Goal: Task Accomplishment & Management: Manage account settings

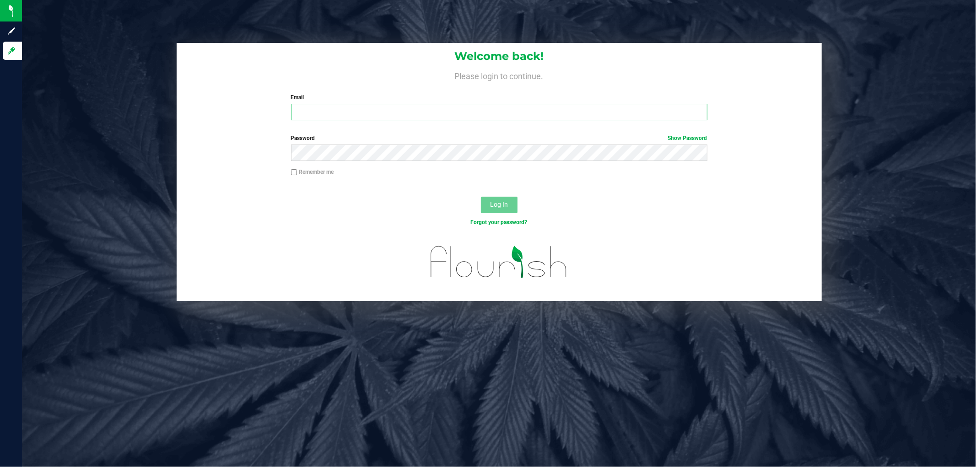
click at [310, 113] on input "Email" at bounding box center [499, 112] width 416 height 16
type input "[EMAIL_ADDRESS][DOMAIN_NAME]"
click at [504, 204] on span "Log In" at bounding box center [499, 204] width 18 height 7
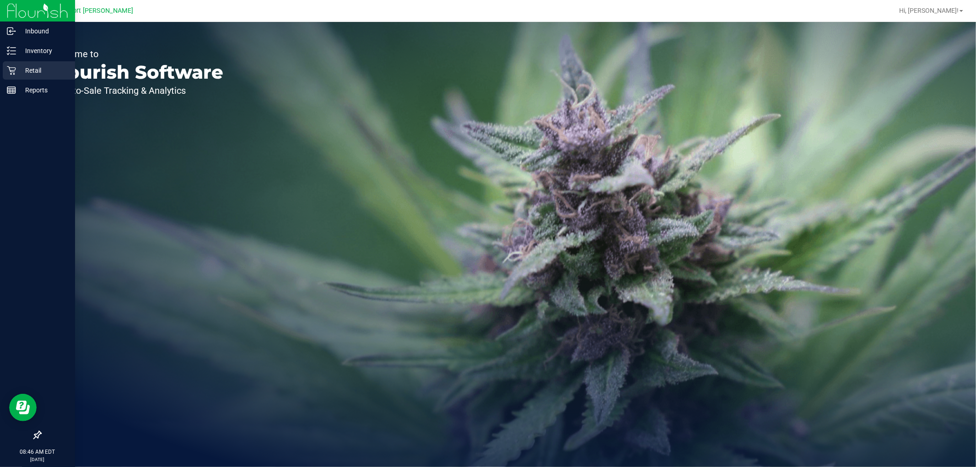
click at [11, 67] on icon at bounding box center [11, 70] width 9 height 9
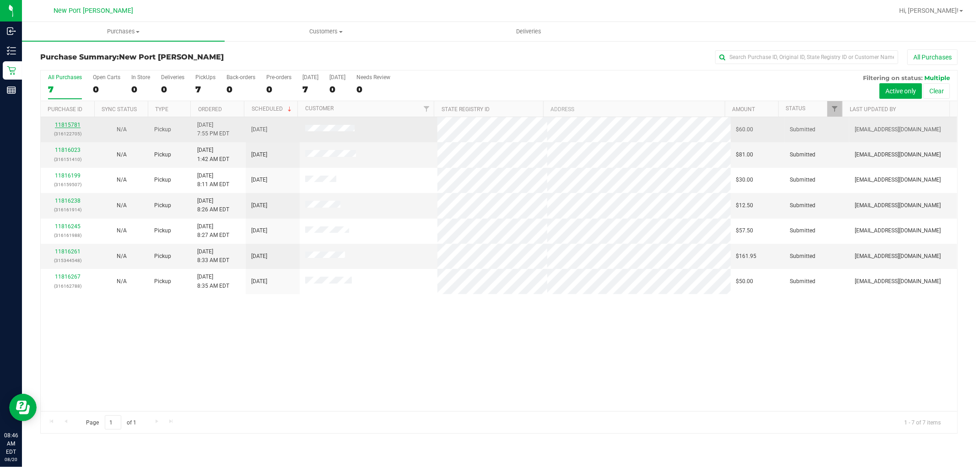
click at [65, 125] on link "11815781" at bounding box center [68, 125] width 26 height 6
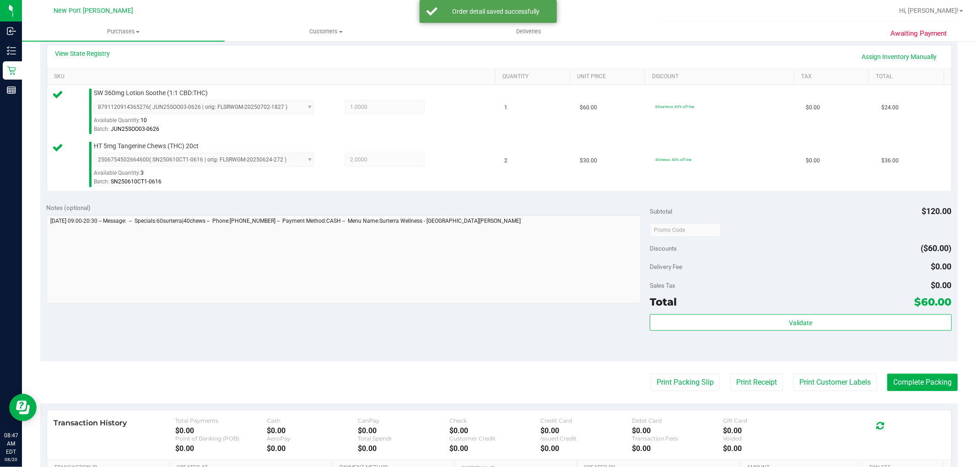
scroll to position [254, 0]
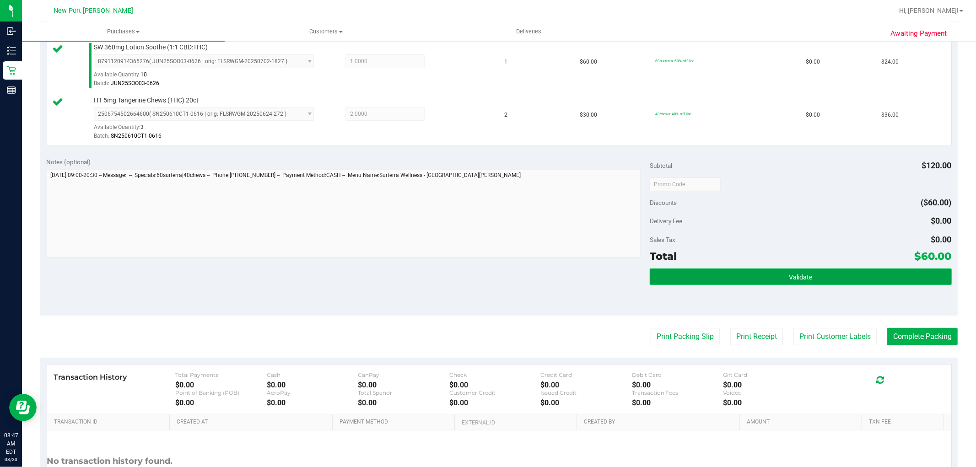
click at [767, 282] on button "Validate" at bounding box center [799, 276] width 301 height 16
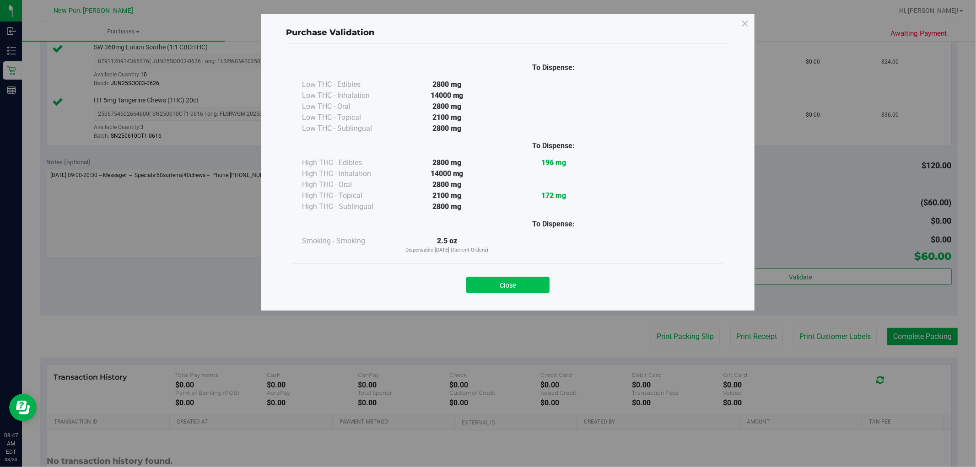
click at [527, 287] on button "Close" at bounding box center [507, 285] width 83 height 16
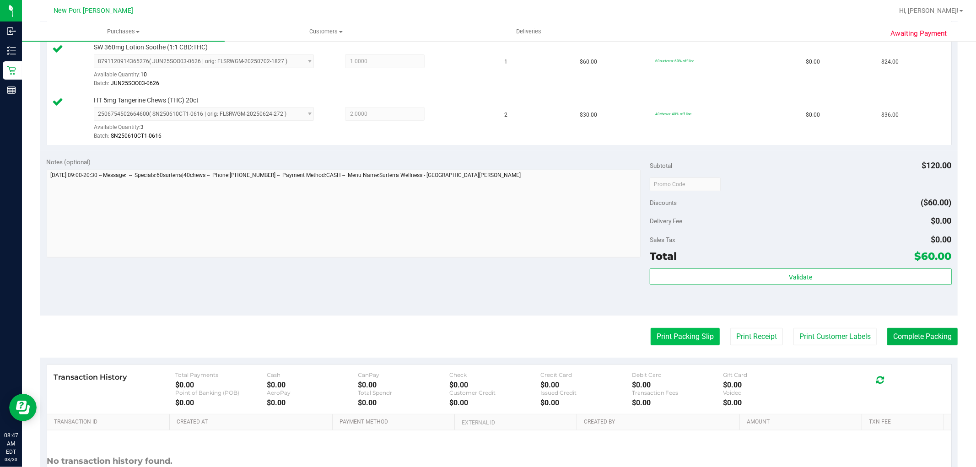
click at [662, 337] on button "Print Packing Slip" at bounding box center [684, 336] width 69 height 17
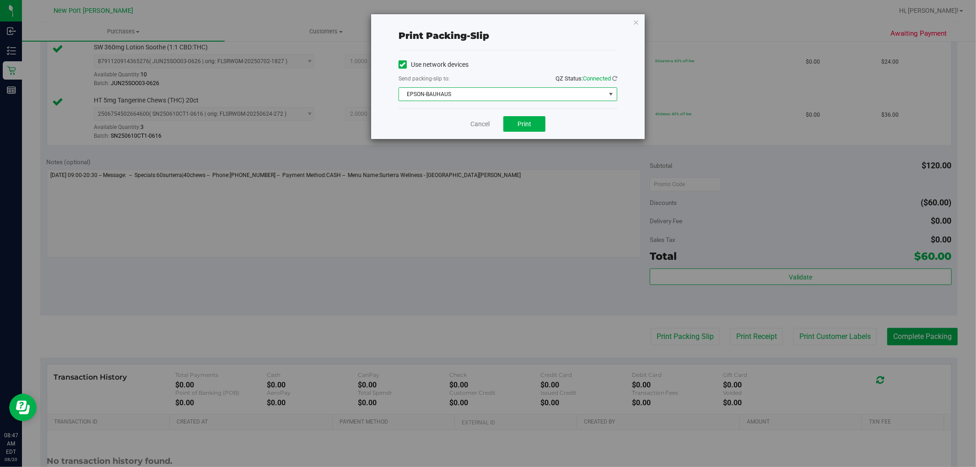
click at [608, 94] on span "select" at bounding box center [610, 94] width 7 height 7
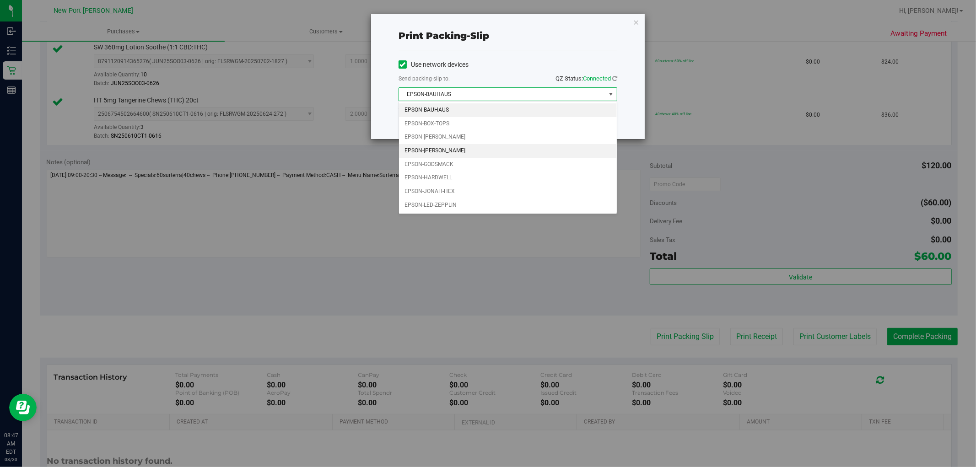
click at [542, 148] on li "EPSON-[PERSON_NAME]" at bounding box center [508, 151] width 218 height 14
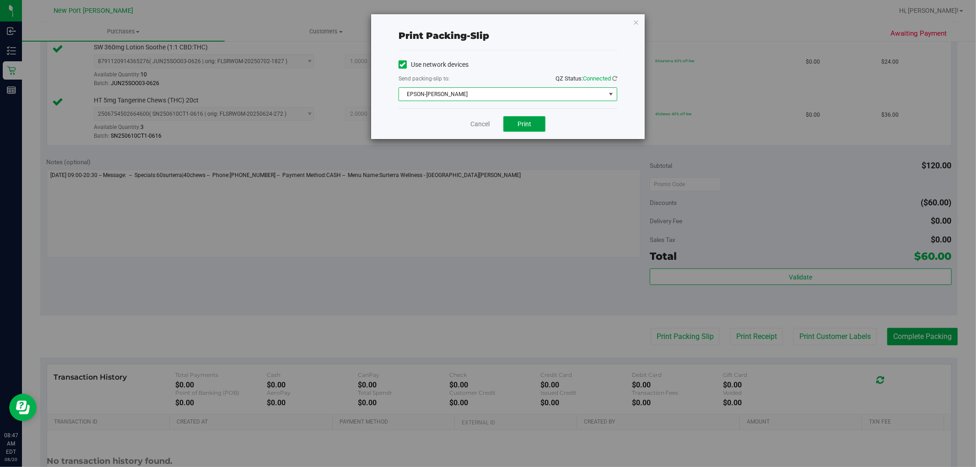
click at [531, 120] on span "Print" at bounding box center [524, 123] width 14 height 7
click at [480, 123] on link "Cancel" at bounding box center [479, 124] width 19 height 10
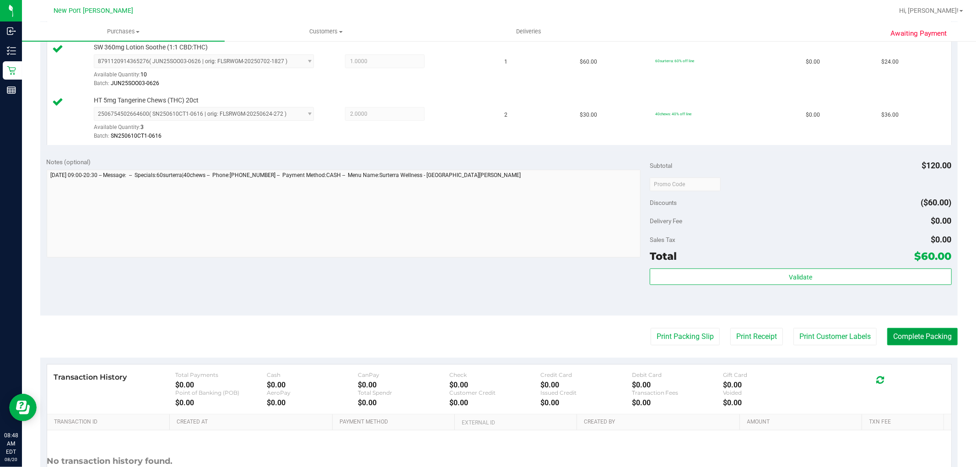
click at [930, 336] on button "Complete Packing" at bounding box center [922, 336] width 70 height 17
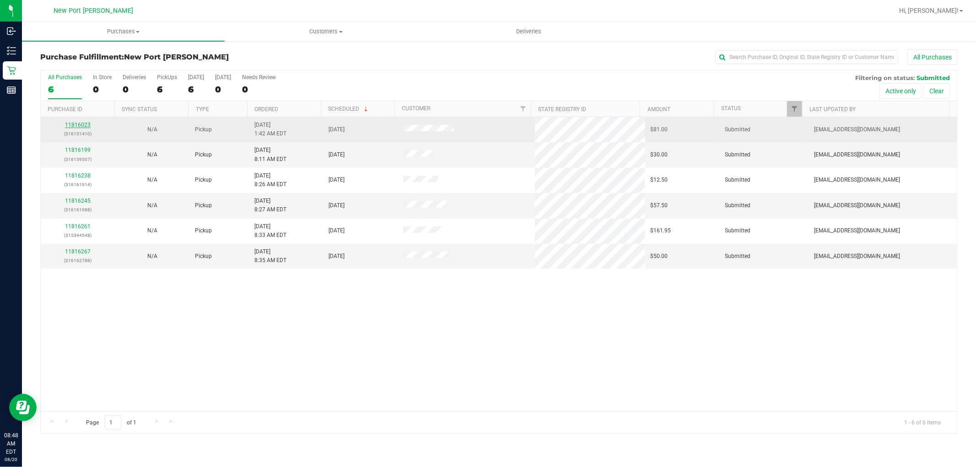
click at [74, 123] on link "11816023" at bounding box center [78, 125] width 26 height 6
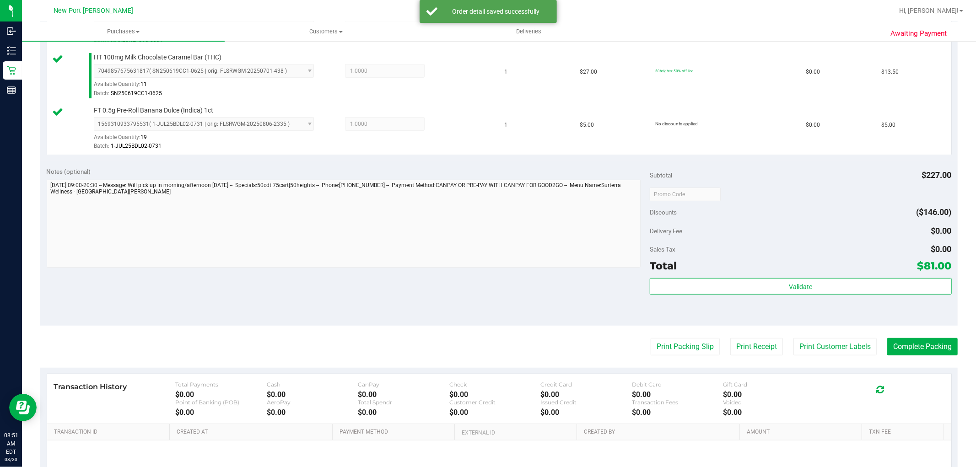
scroll to position [410, 0]
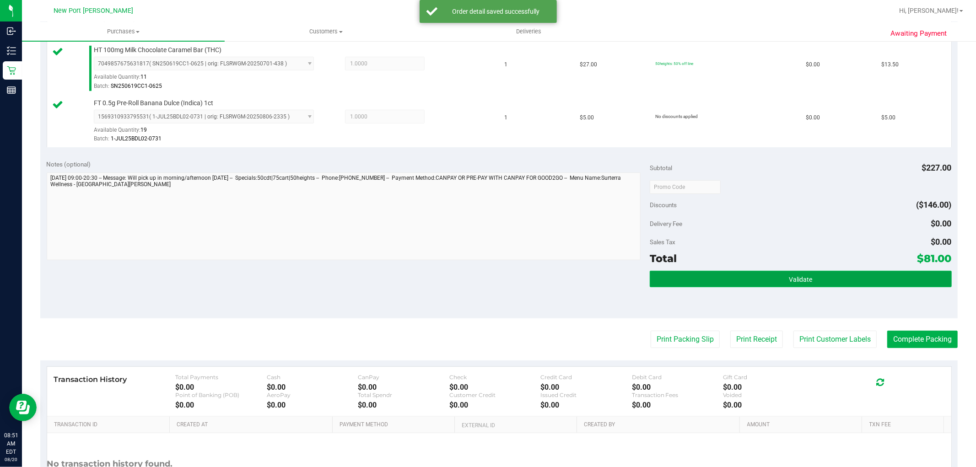
click at [801, 284] on button "Validate" at bounding box center [799, 279] width 301 height 16
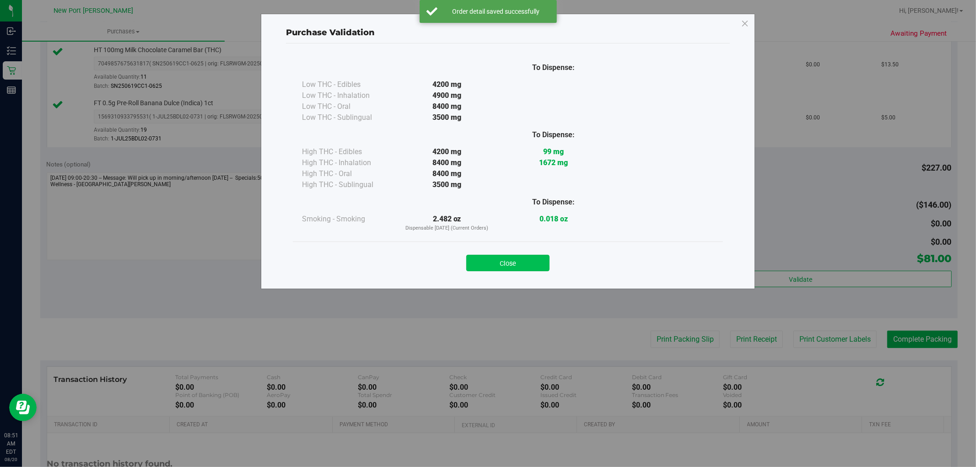
click at [524, 262] on button "Close" at bounding box center [507, 263] width 83 height 16
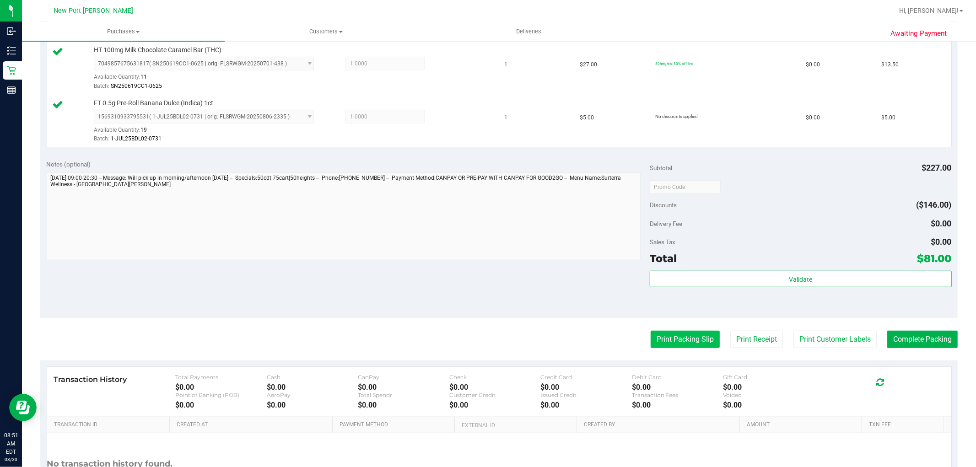
click at [687, 340] on button "Print Packing Slip" at bounding box center [684, 339] width 69 height 17
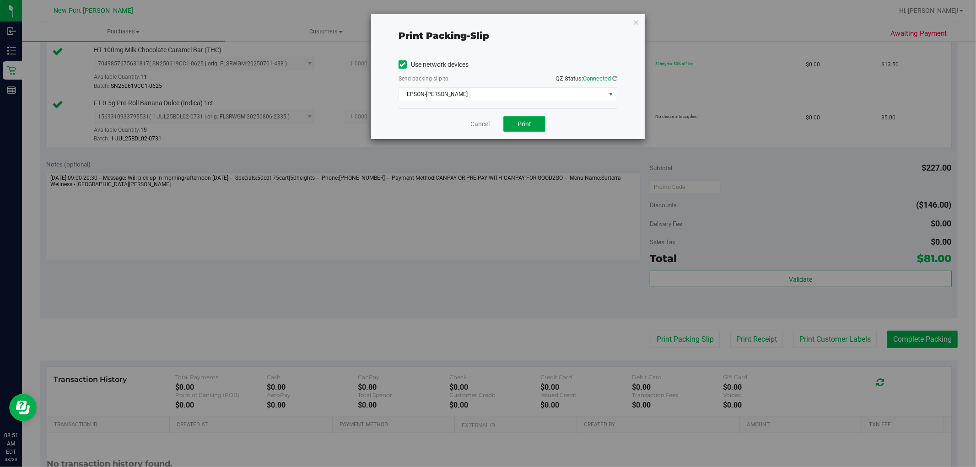
click at [524, 126] on span "Print" at bounding box center [524, 123] width 14 height 7
click at [477, 125] on link "Cancel" at bounding box center [479, 124] width 19 height 10
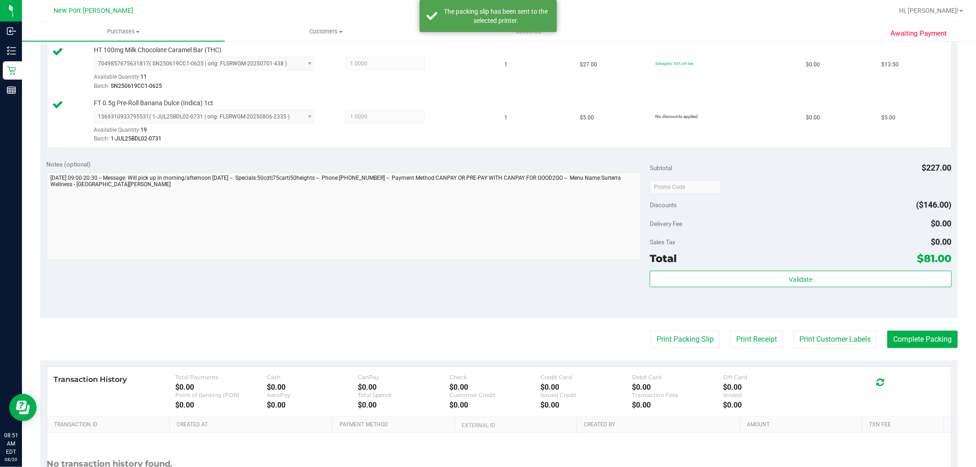
click at [776, 270] on div "Subtotal $227.00 Discounts ($146.00) Delivery Fee $0.00 Sales Tax $0.00 Total $…" at bounding box center [799, 236] width 301 height 152
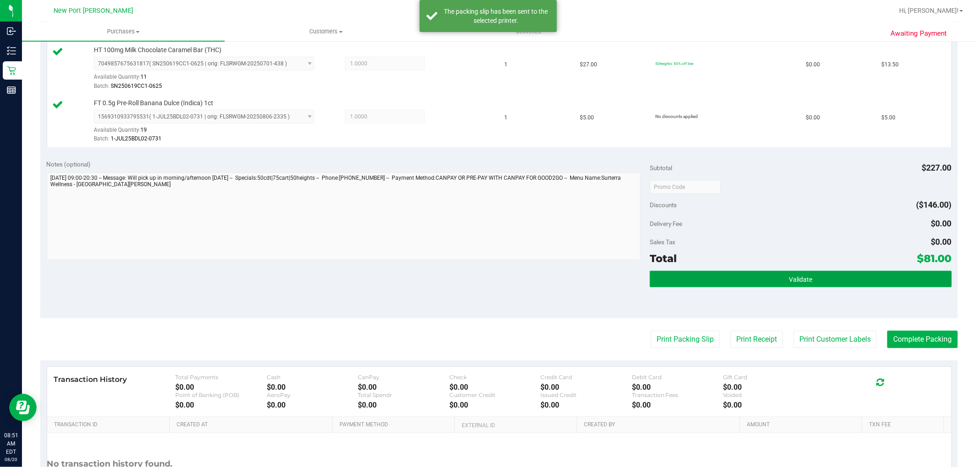
click at [777, 273] on button "Validate" at bounding box center [799, 279] width 301 height 16
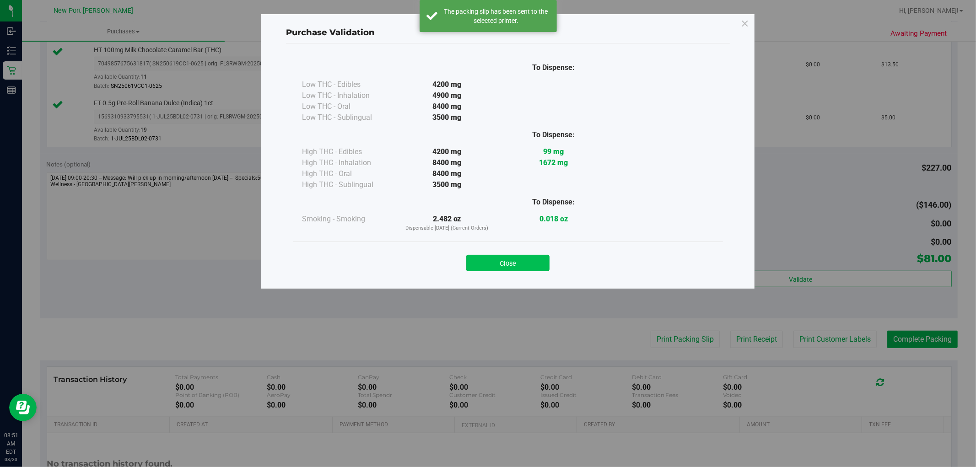
click at [523, 261] on button "Close" at bounding box center [507, 263] width 83 height 16
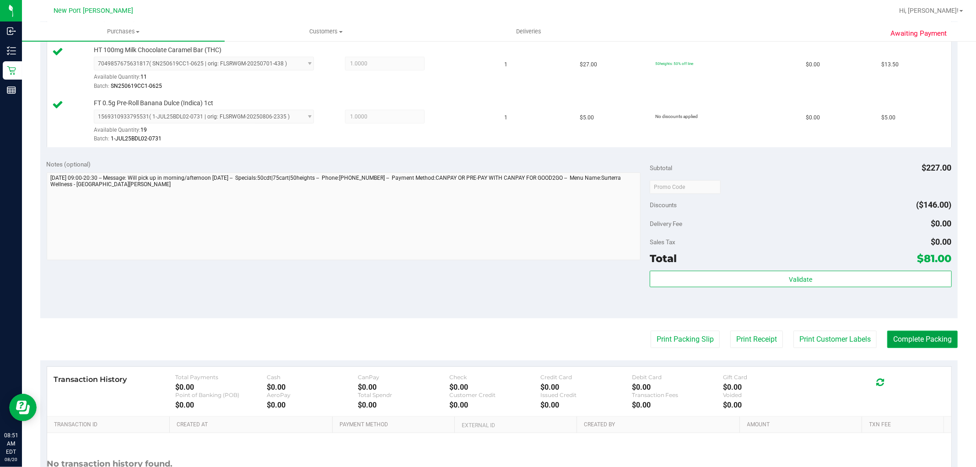
click at [916, 335] on button "Complete Packing" at bounding box center [922, 339] width 70 height 17
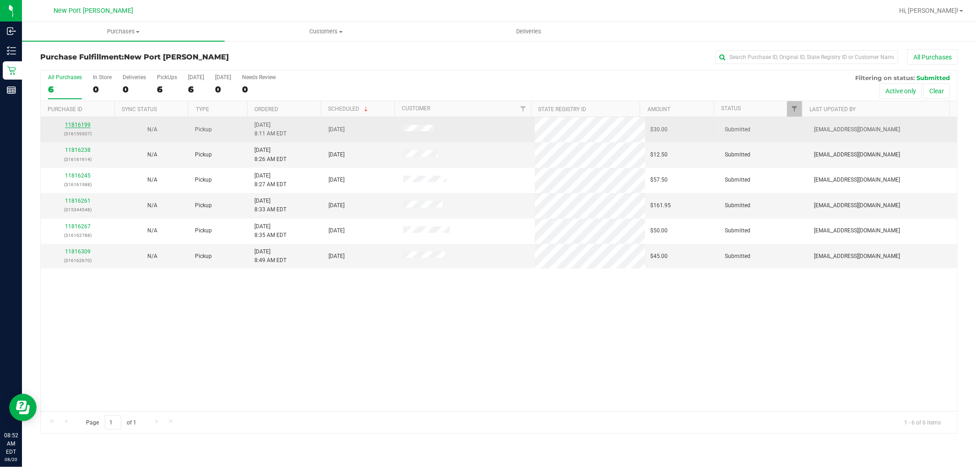
click at [81, 124] on link "11816199" at bounding box center [78, 125] width 26 height 6
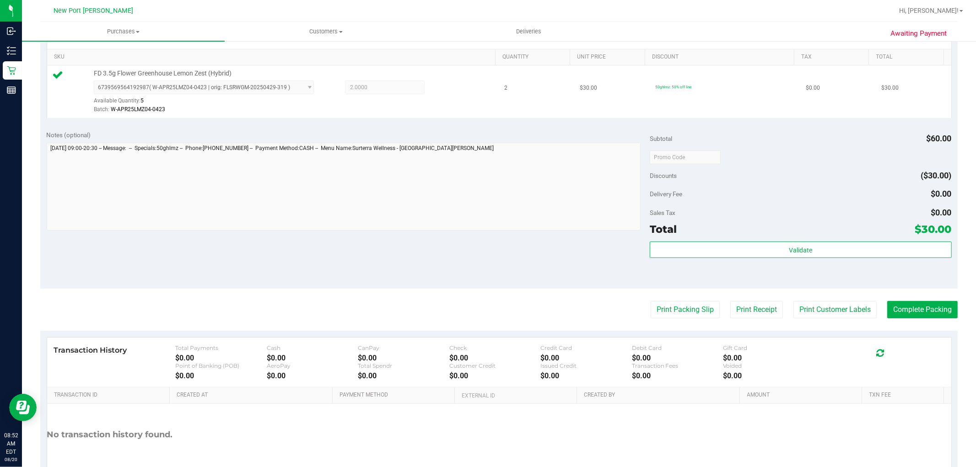
scroll to position [281, 0]
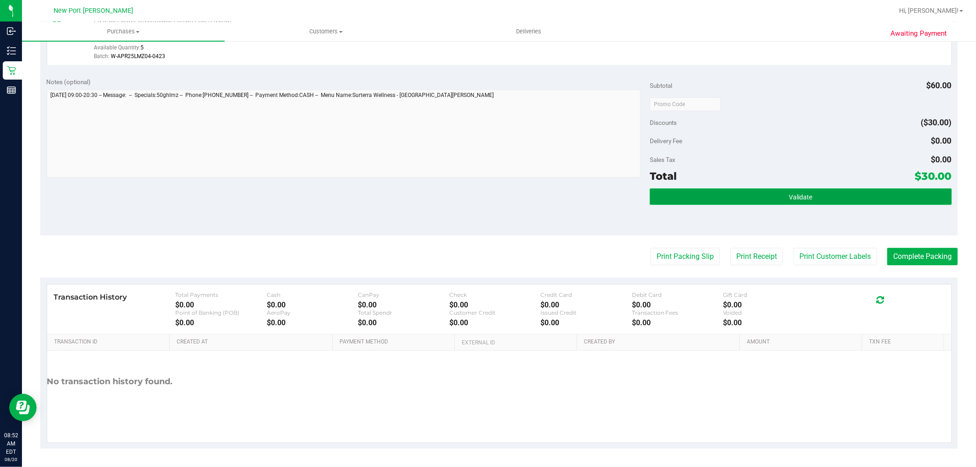
click at [770, 198] on button "Validate" at bounding box center [799, 196] width 301 height 16
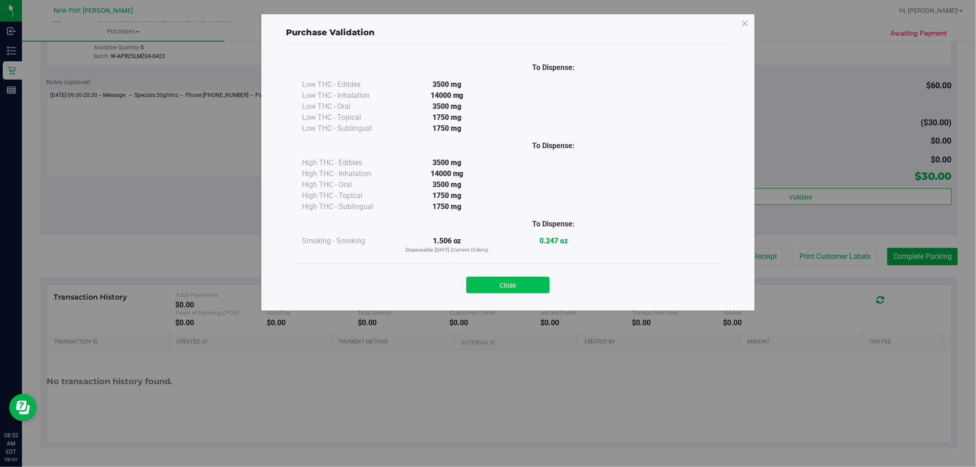
click at [537, 285] on button "Close" at bounding box center [507, 285] width 83 height 16
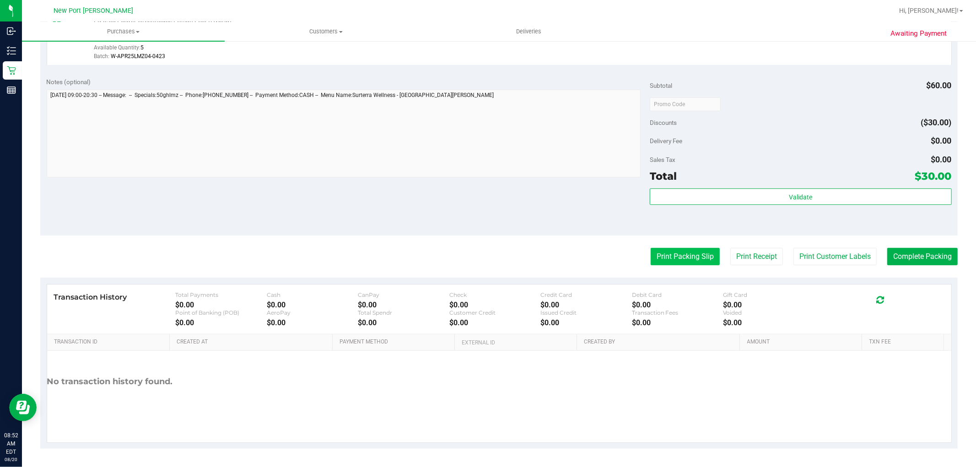
click at [680, 259] on button "Print Packing Slip" at bounding box center [684, 256] width 69 height 17
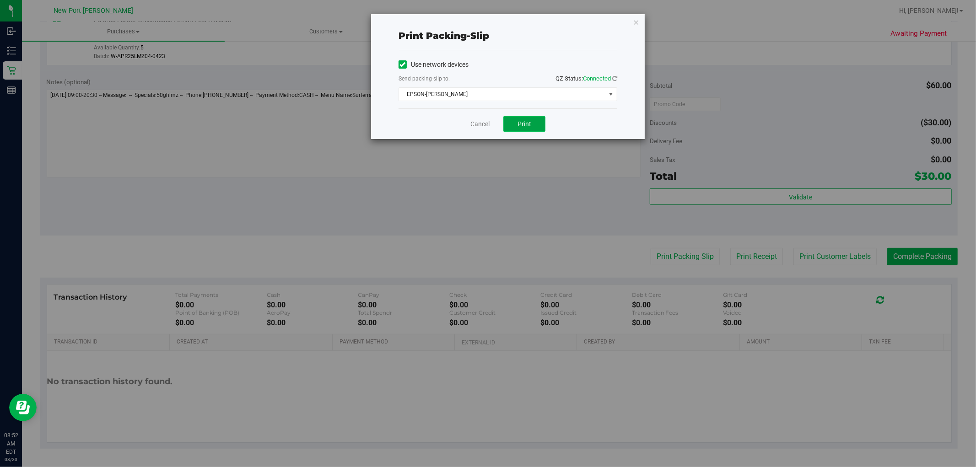
click at [528, 123] on span "Print" at bounding box center [524, 123] width 14 height 7
click at [481, 125] on link "Cancel" at bounding box center [479, 124] width 19 height 10
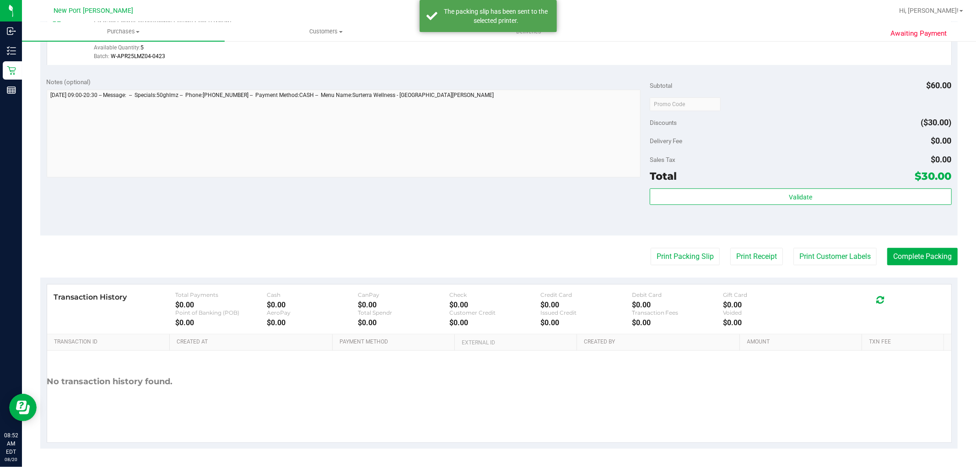
click at [721, 206] on div "Validate" at bounding box center [799, 208] width 301 height 41
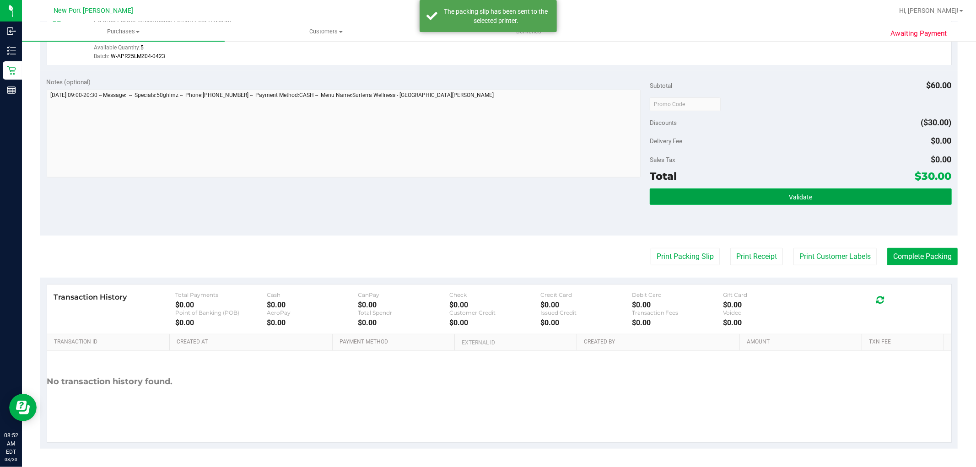
click at [721, 201] on button "Validate" at bounding box center [799, 196] width 301 height 16
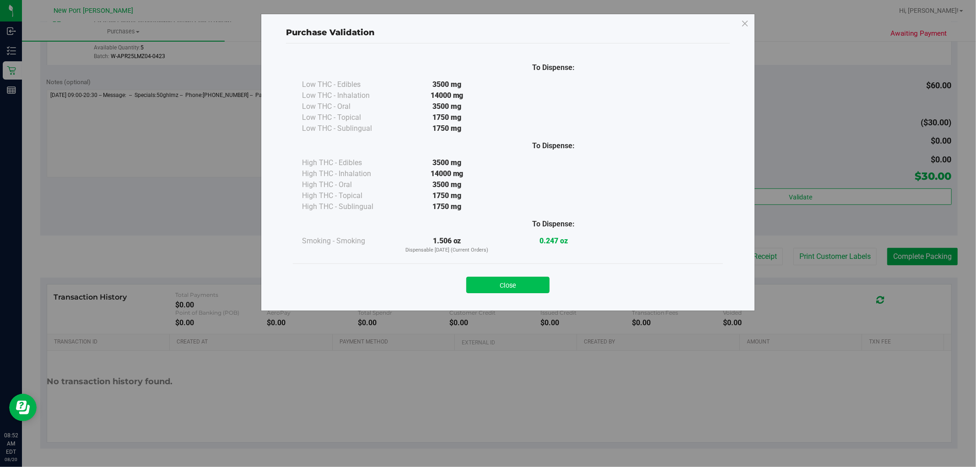
click at [525, 290] on button "Close" at bounding box center [507, 285] width 83 height 16
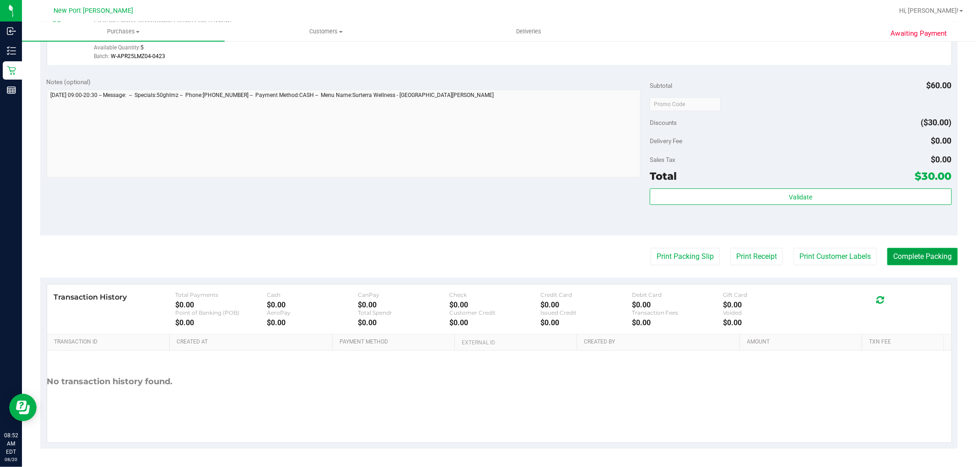
click at [902, 254] on button "Complete Packing" at bounding box center [922, 256] width 70 height 17
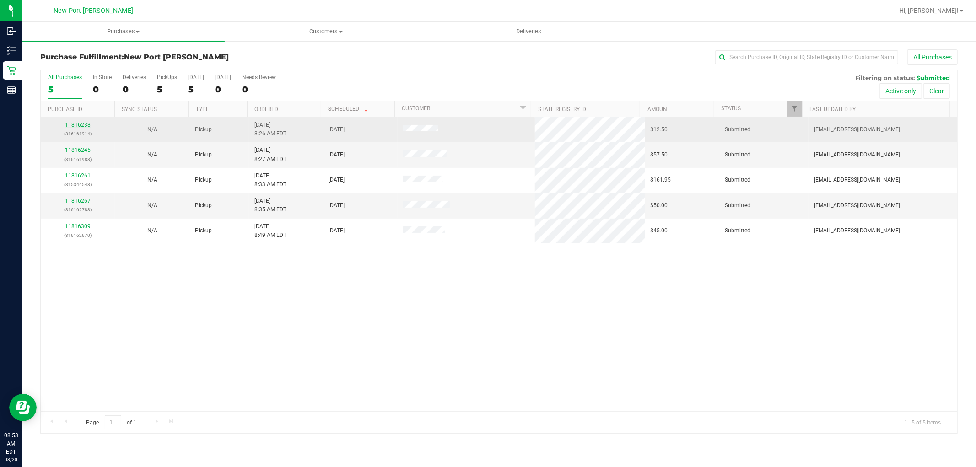
click at [82, 125] on link "11816238" at bounding box center [78, 125] width 26 height 6
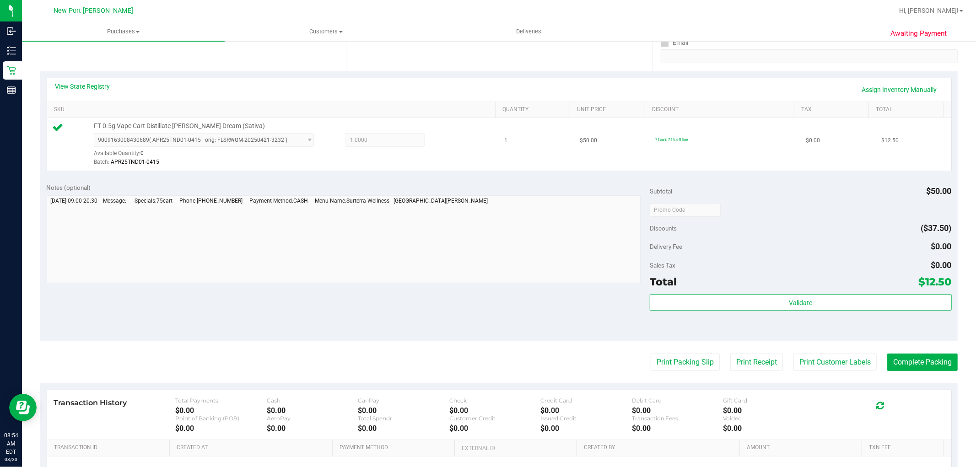
scroll to position [203, 0]
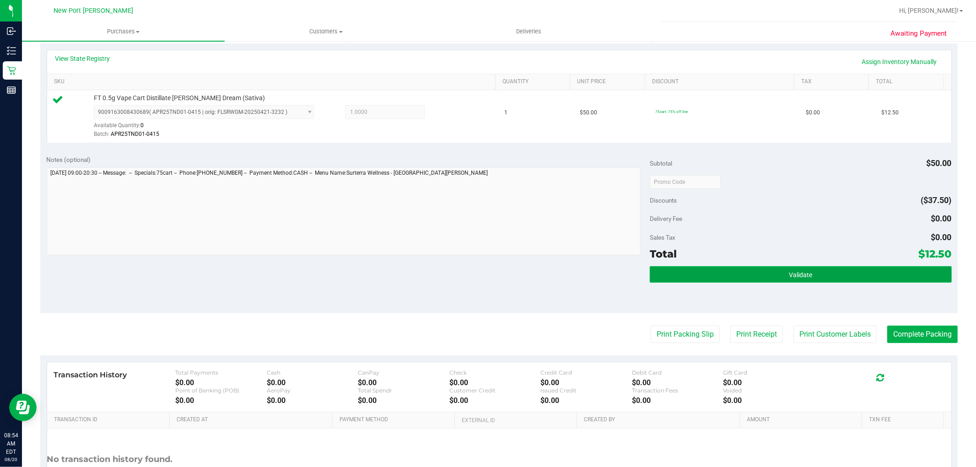
click at [810, 277] on button "Validate" at bounding box center [799, 274] width 301 height 16
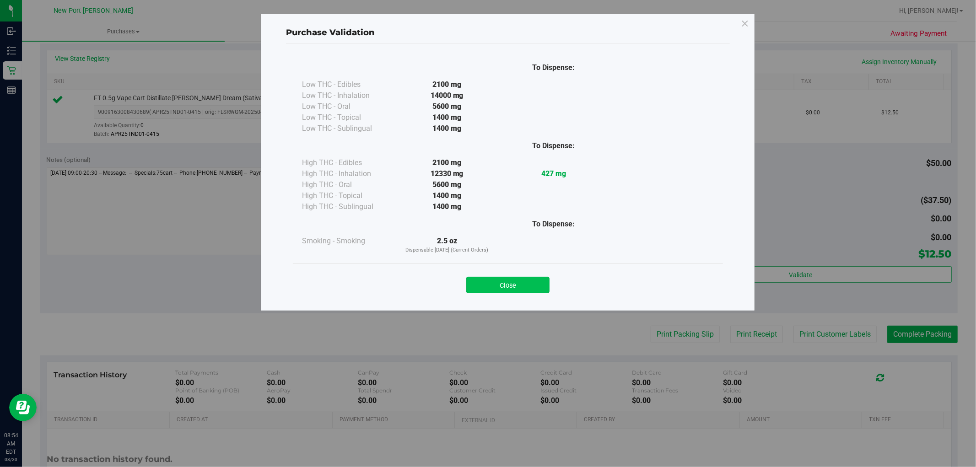
click at [516, 283] on button "Close" at bounding box center [507, 285] width 83 height 16
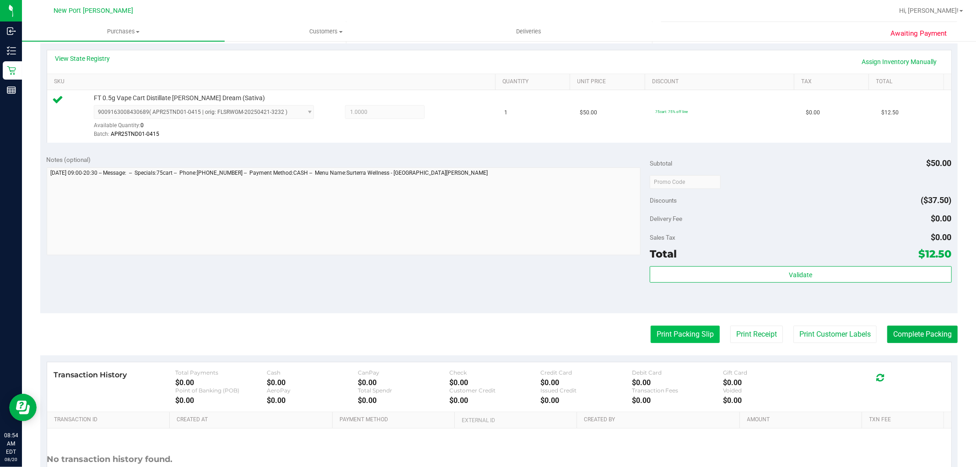
click at [691, 337] on button "Print Packing Slip" at bounding box center [684, 334] width 69 height 17
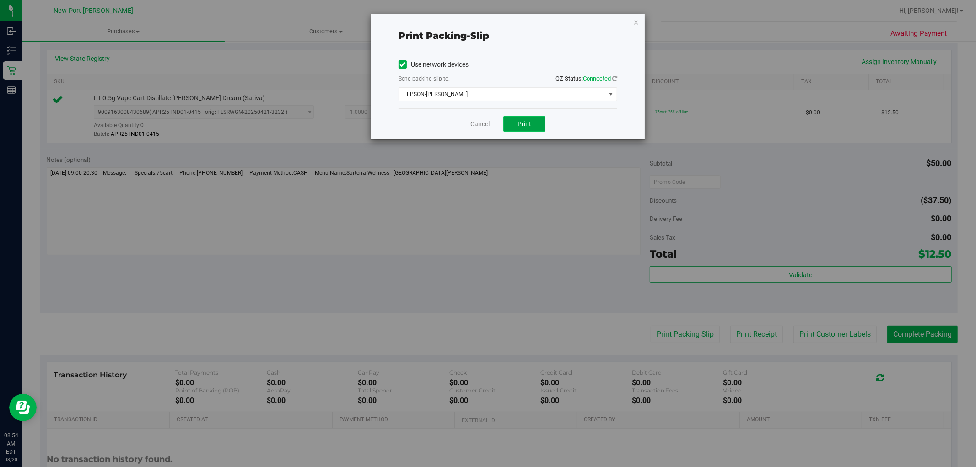
click at [525, 123] on span "Print" at bounding box center [524, 123] width 14 height 7
click at [473, 125] on link "Cancel" at bounding box center [479, 124] width 19 height 10
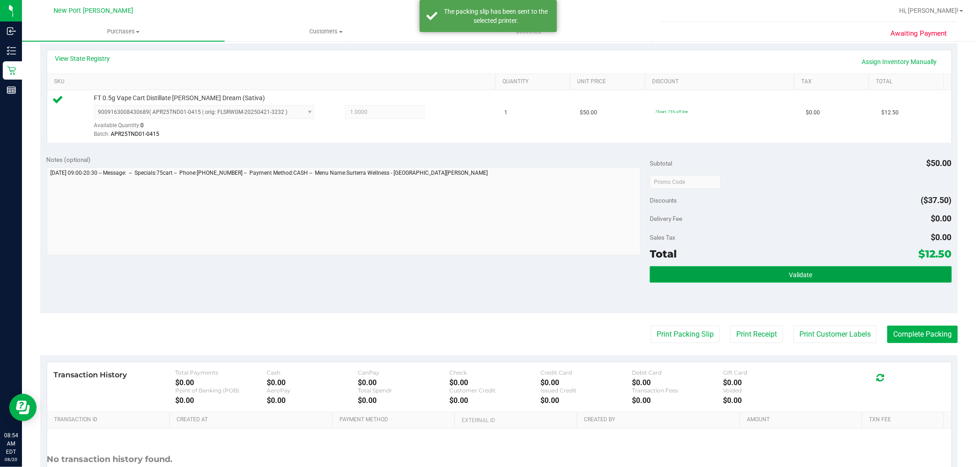
click at [805, 275] on span "Validate" at bounding box center [799, 274] width 23 height 7
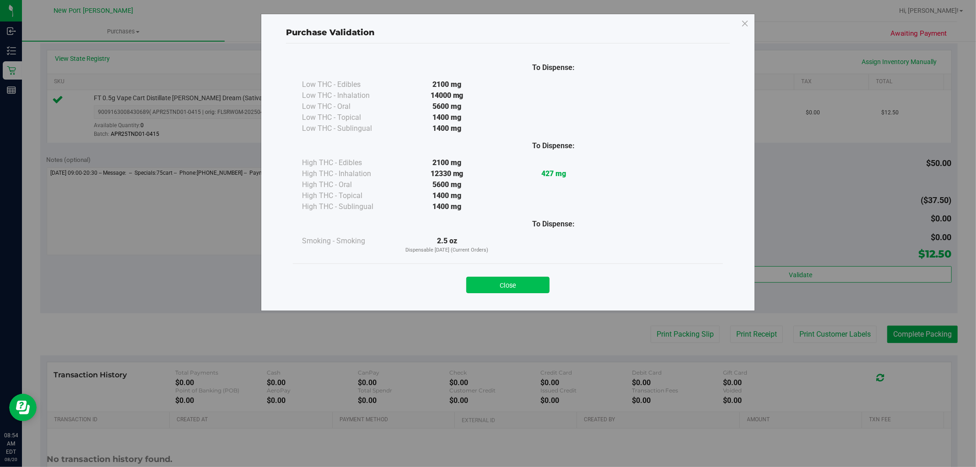
click at [533, 285] on button "Close" at bounding box center [507, 285] width 83 height 16
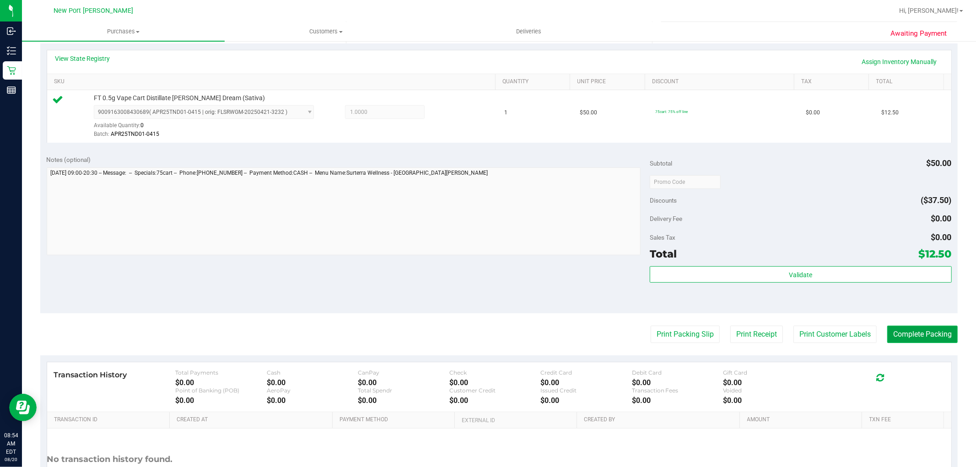
click at [909, 334] on button "Complete Packing" at bounding box center [922, 334] width 70 height 17
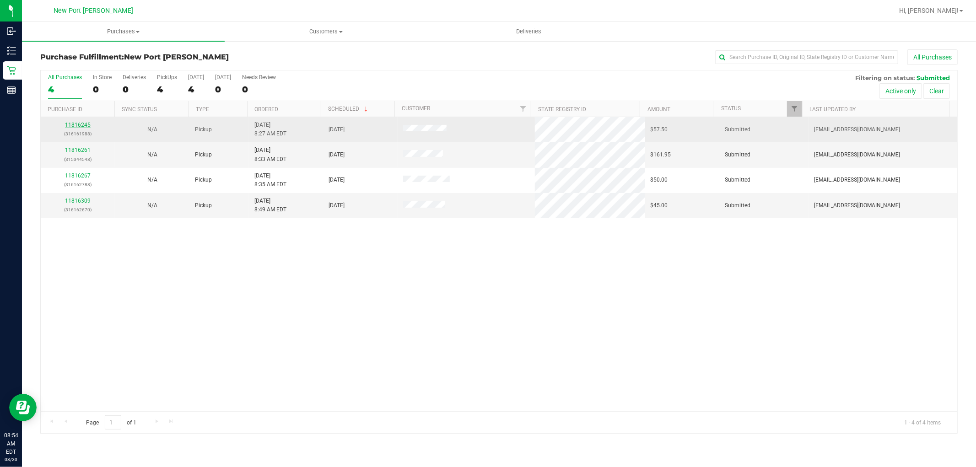
click at [75, 123] on link "11816245" at bounding box center [78, 125] width 26 height 6
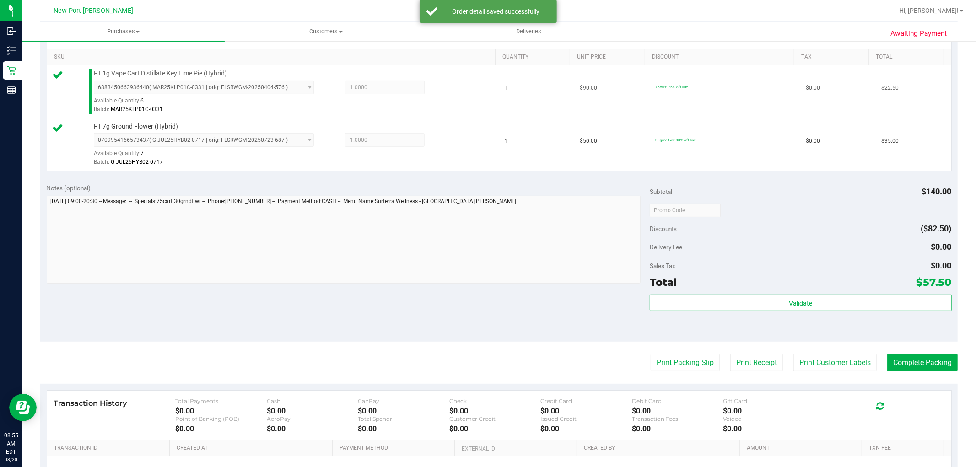
scroll to position [254, 0]
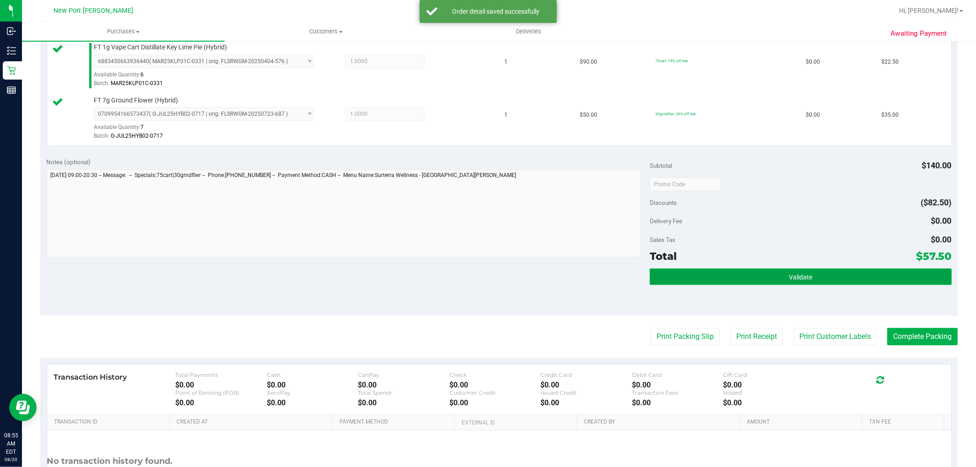
click at [806, 277] on button "Validate" at bounding box center [799, 276] width 301 height 16
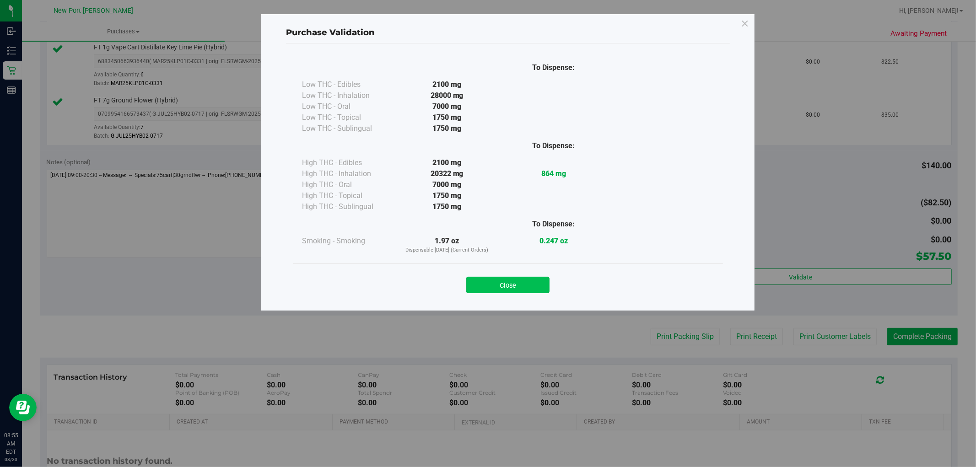
click at [513, 290] on button "Close" at bounding box center [507, 285] width 83 height 16
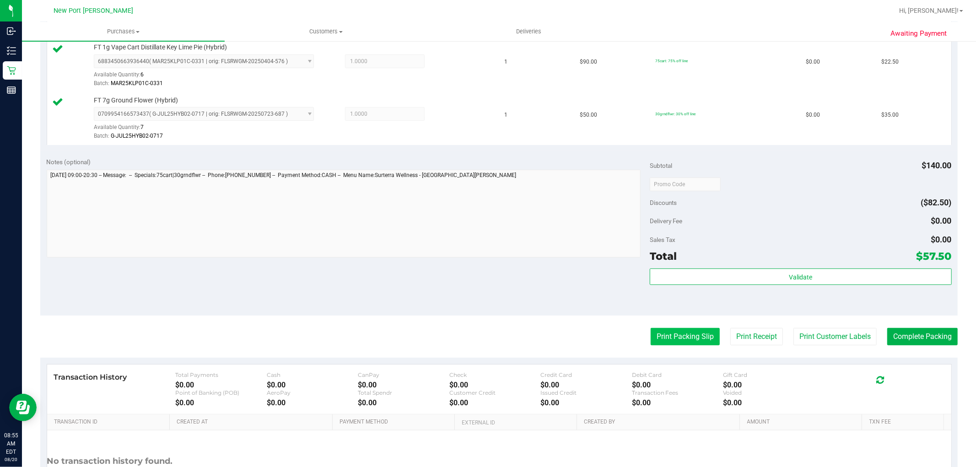
click at [664, 341] on button "Print Packing Slip" at bounding box center [684, 336] width 69 height 17
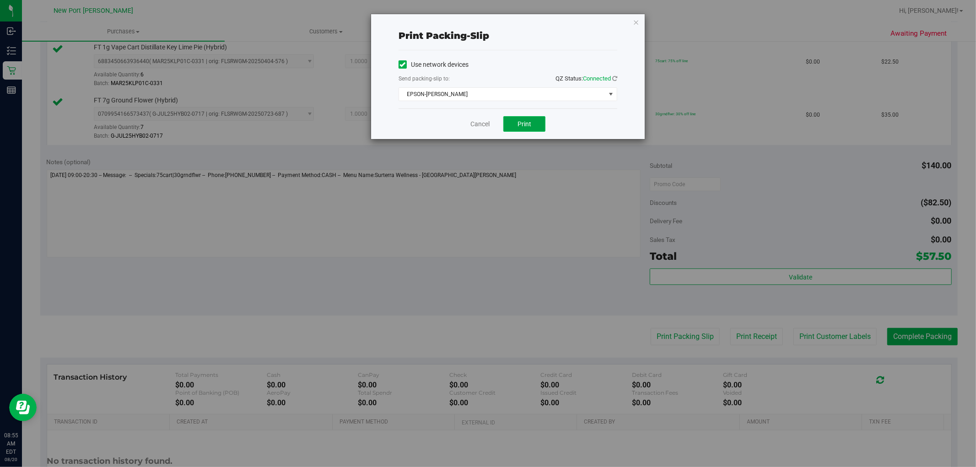
click at [531, 126] on span "Print" at bounding box center [524, 123] width 14 height 7
click at [480, 123] on link "Cancel" at bounding box center [479, 124] width 19 height 10
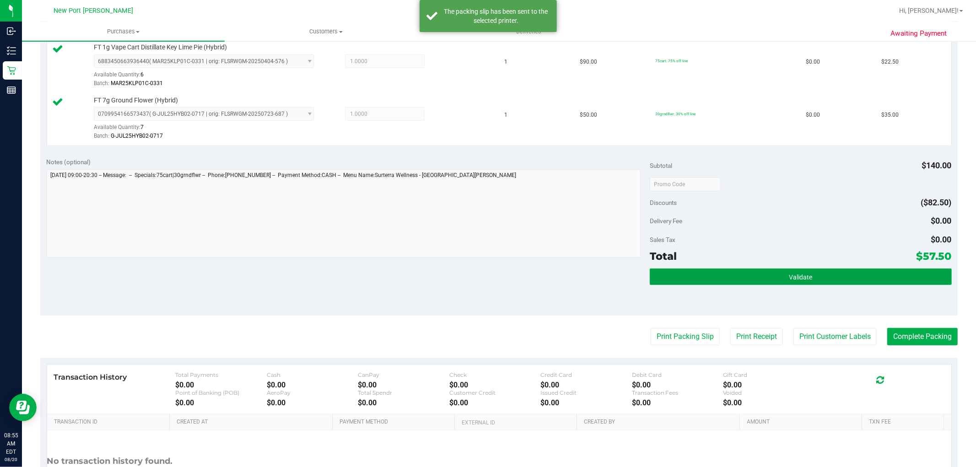
click at [767, 282] on button "Validate" at bounding box center [799, 276] width 301 height 16
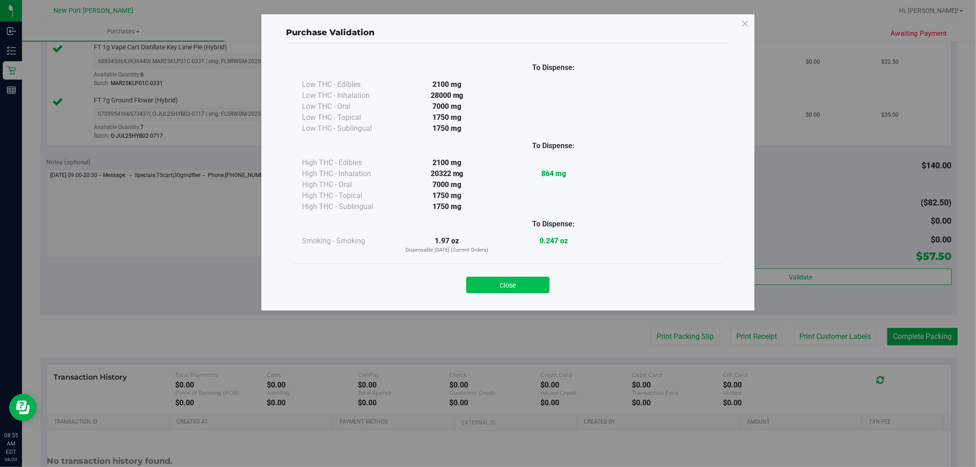
click at [507, 290] on button "Close" at bounding box center [507, 285] width 83 height 16
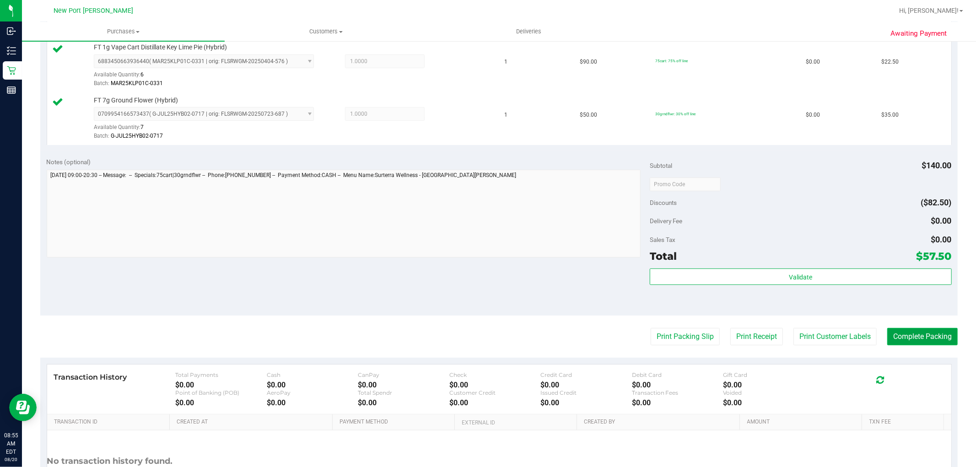
click at [905, 334] on button "Complete Packing" at bounding box center [922, 336] width 70 height 17
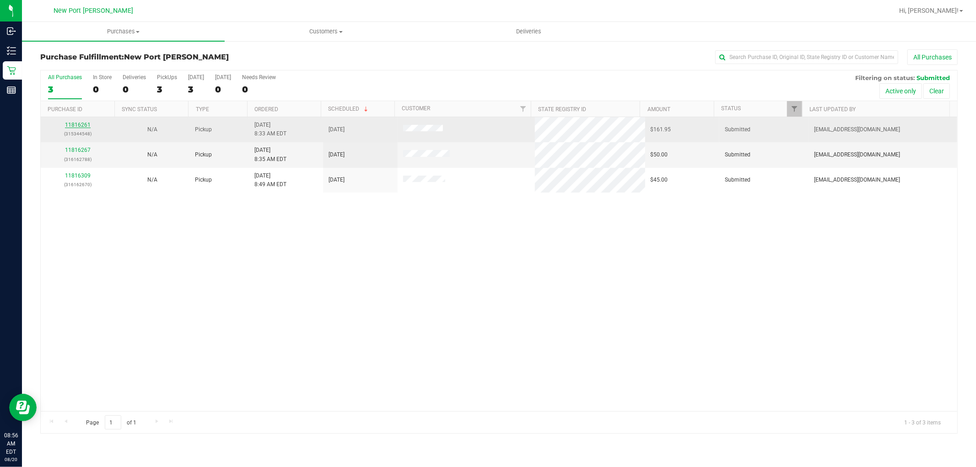
click at [74, 122] on link "11816261" at bounding box center [78, 125] width 26 height 6
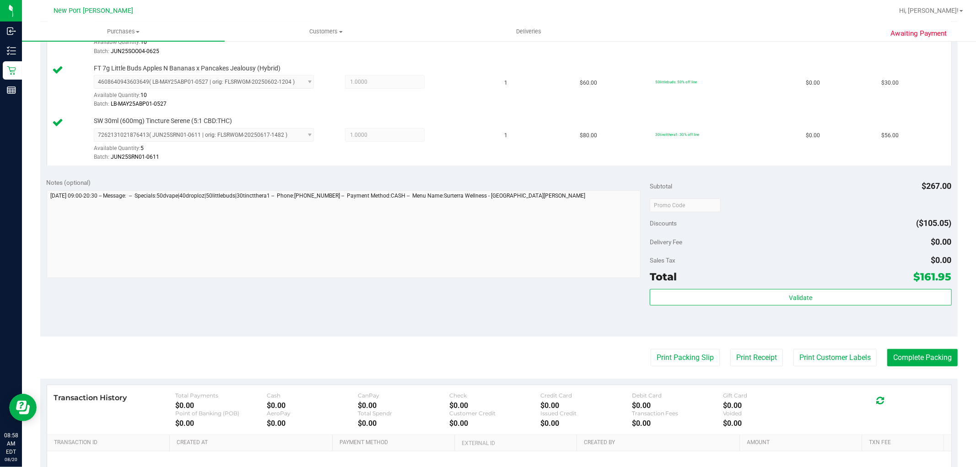
scroll to position [457, 0]
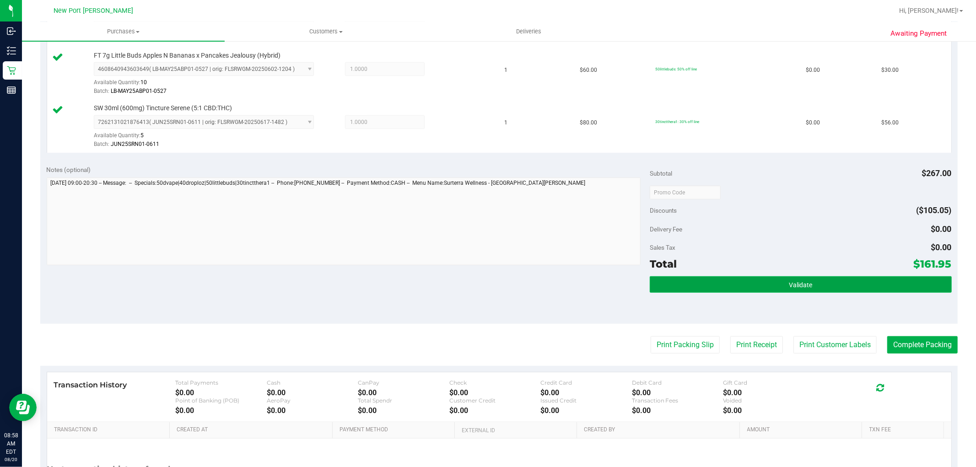
click at [790, 286] on span "Validate" at bounding box center [799, 284] width 23 height 7
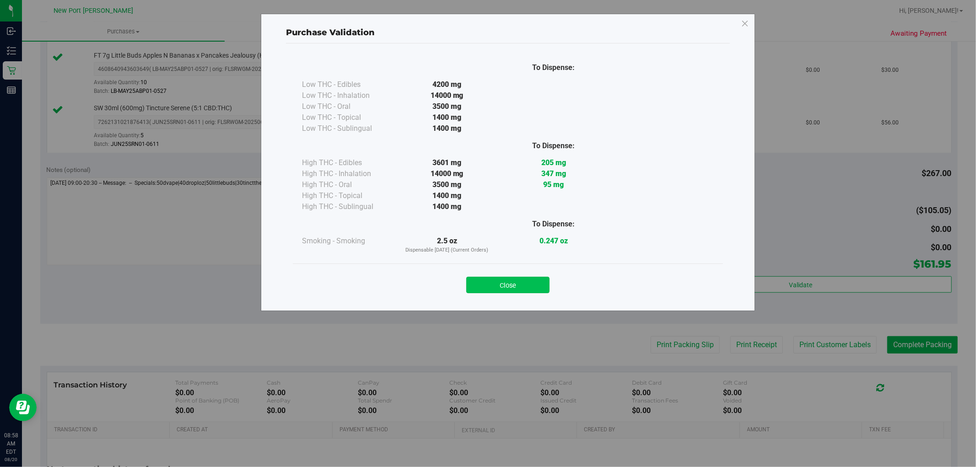
click at [538, 287] on button "Close" at bounding box center [507, 285] width 83 height 16
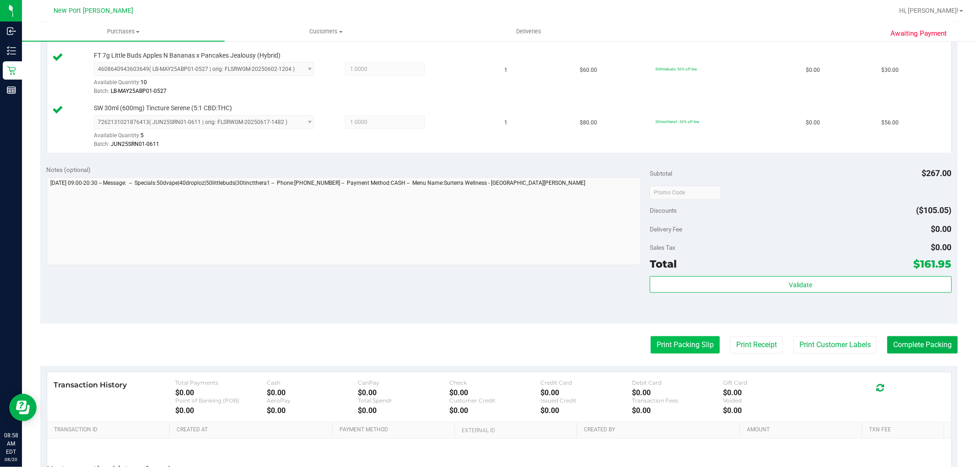
click at [661, 351] on button "Print Packing Slip" at bounding box center [684, 344] width 69 height 17
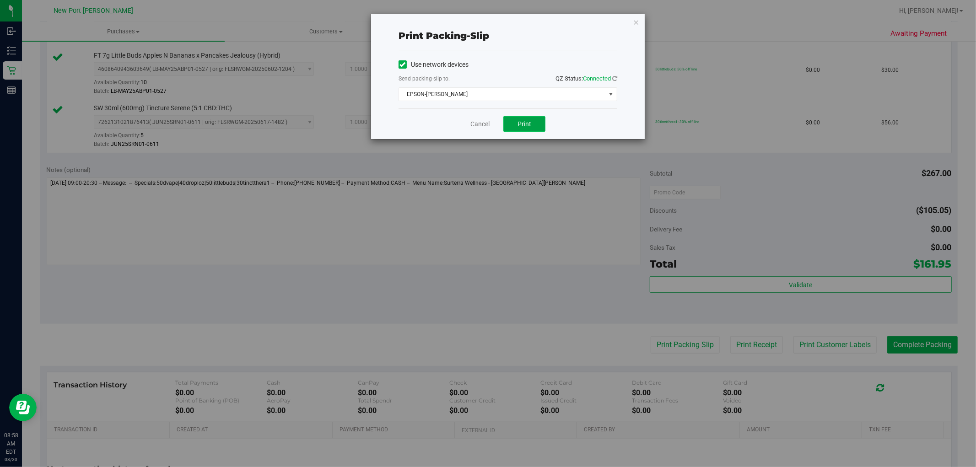
click at [528, 127] on span "Print" at bounding box center [524, 123] width 14 height 7
click at [476, 127] on link "Cancel" at bounding box center [479, 124] width 19 height 10
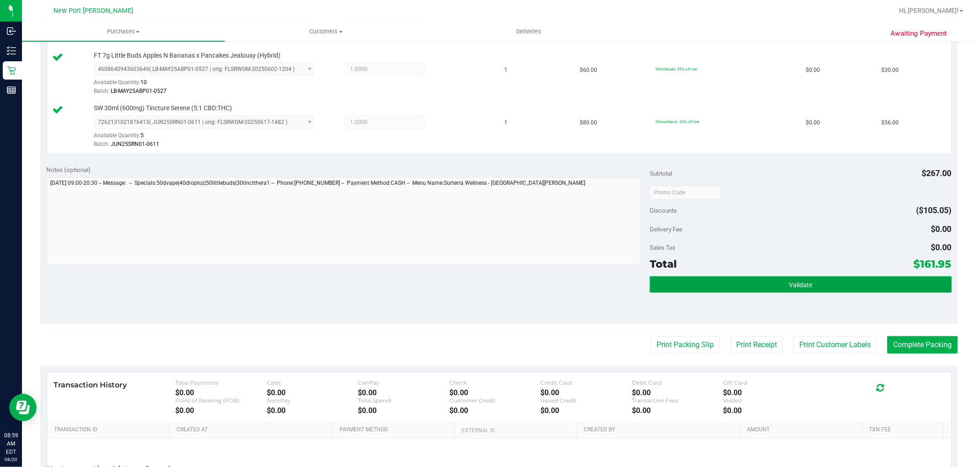
click at [865, 280] on button "Validate" at bounding box center [799, 284] width 301 height 16
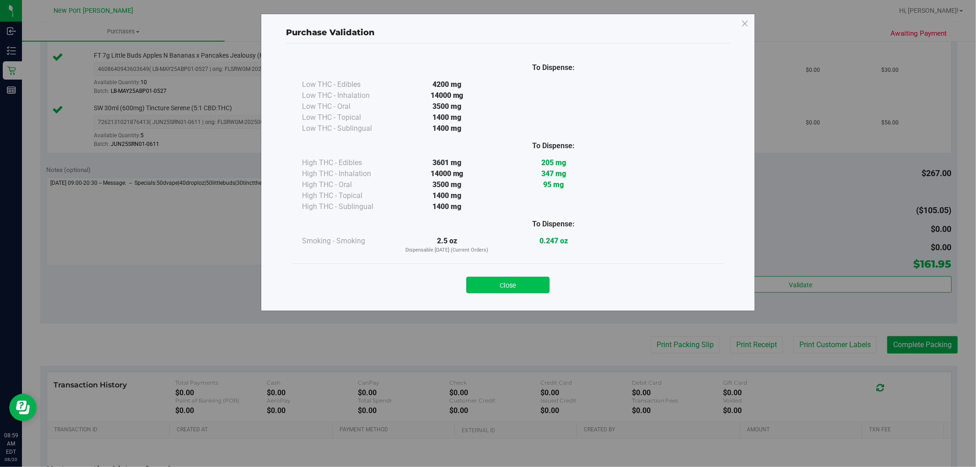
click at [525, 284] on button "Close" at bounding box center [507, 285] width 83 height 16
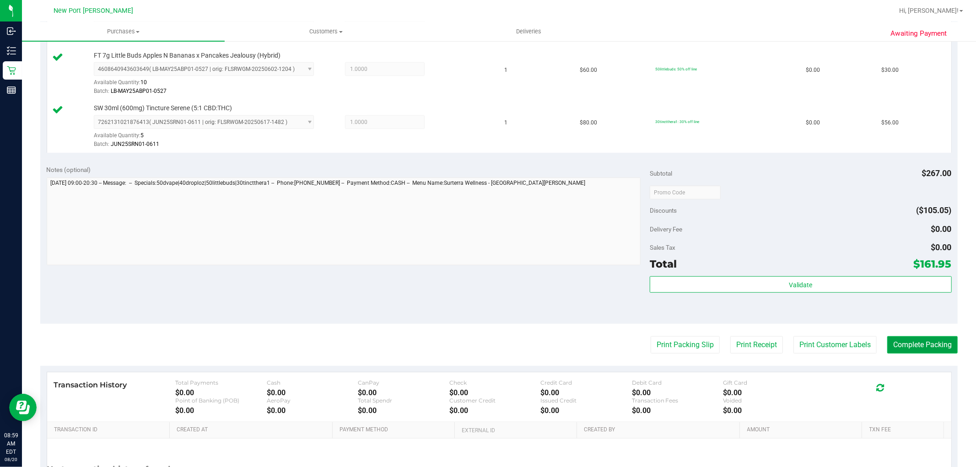
click at [912, 349] on button "Complete Packing" at bounding box center [922, 344] width 70 height 17
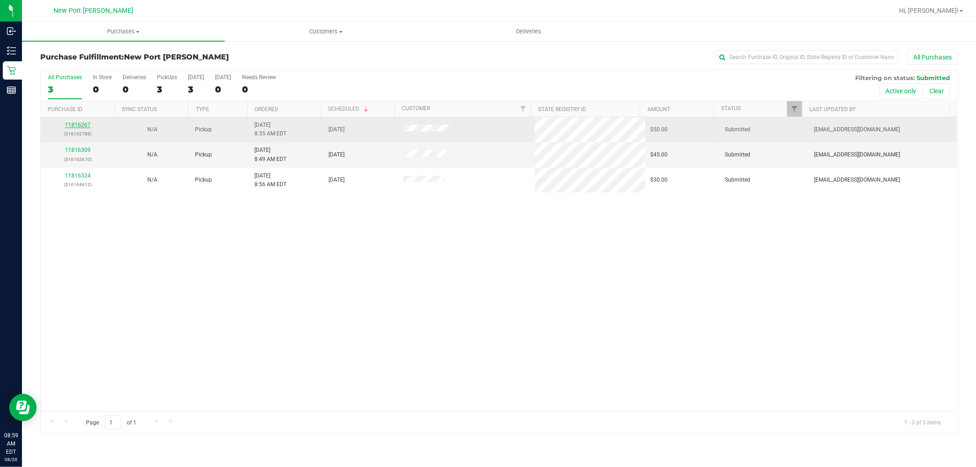
click at [76, 126] on link "11816267" at bounding box center [78, 125] width 26 height 6
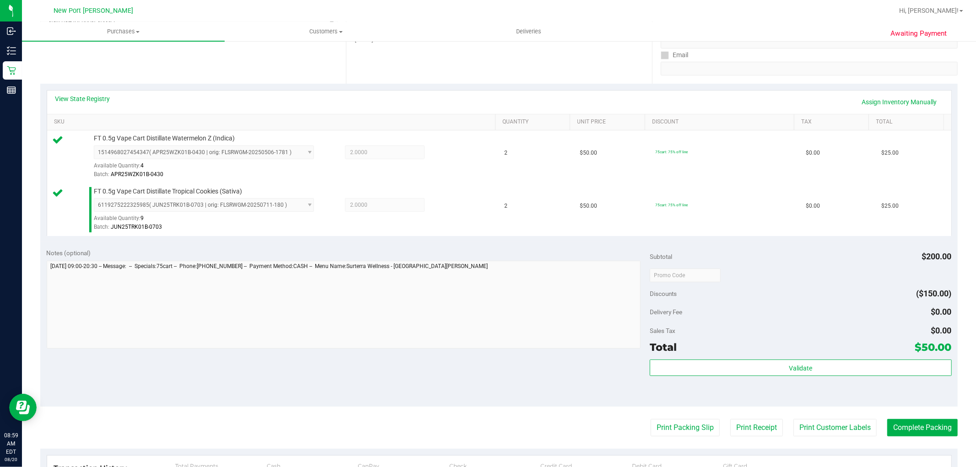
scroll to position [203, 0]
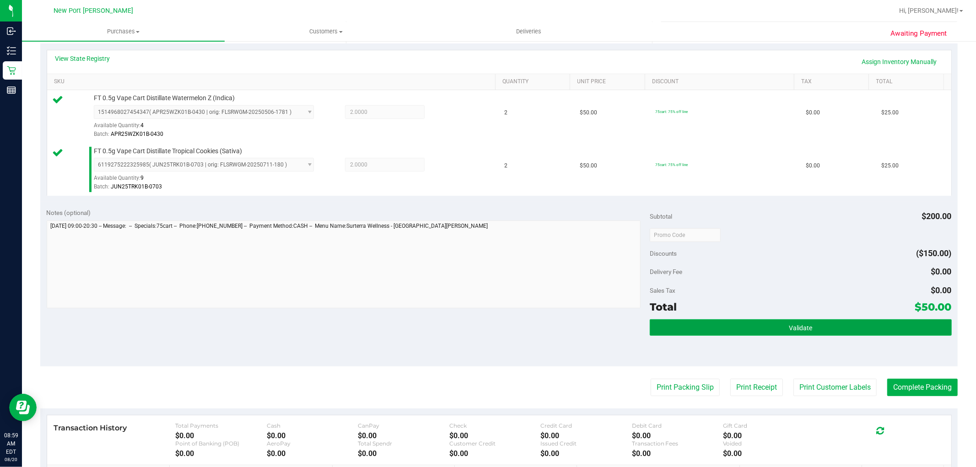
click at [765, 330] on button "Validate" at bounding box center [799, 327] width 301 height 16
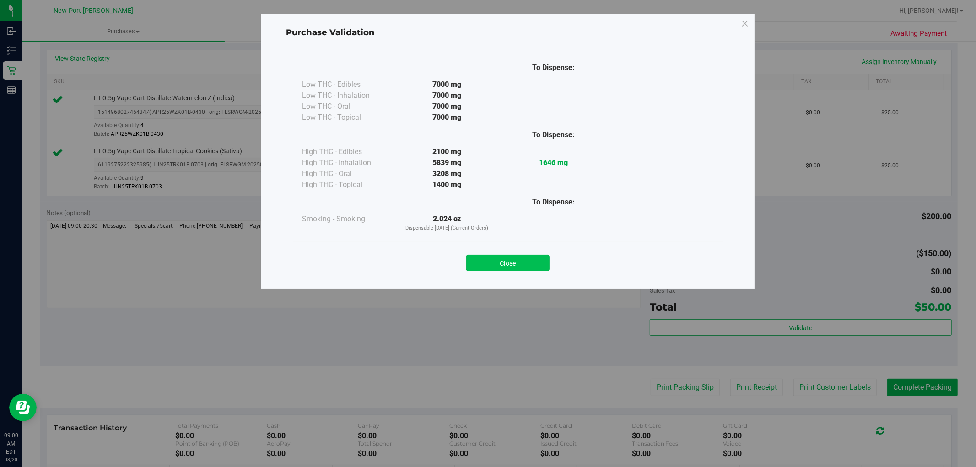
click at [524, 262] on button "Close" at bounding box center [507, 263] width 83 height 16
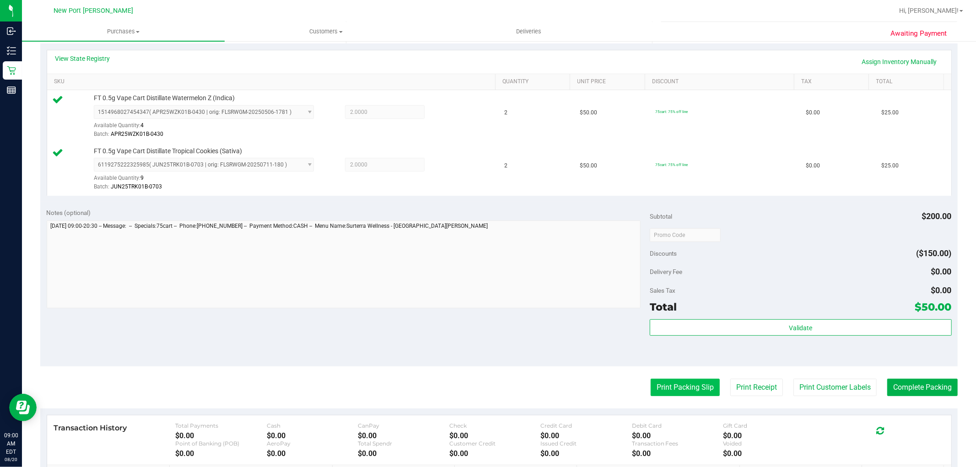
click at [677, 388] on button "Print Packing Slip" at bounding box center [684, 387] width 69 height 17
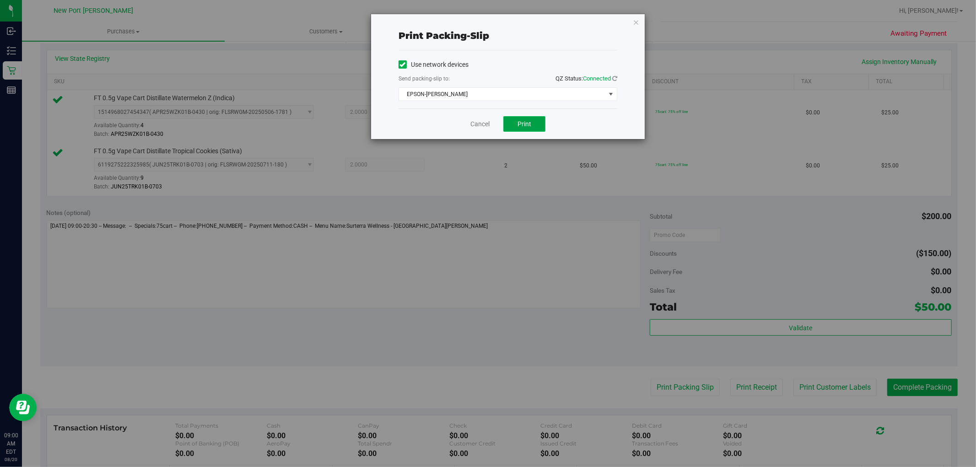
click at [531, 127] on button "Print" at bounding box center [524, 124] width 42 height 16
click at [480, 124] on link "Cancel" at bounding box center [479, 124] width 19 height 10
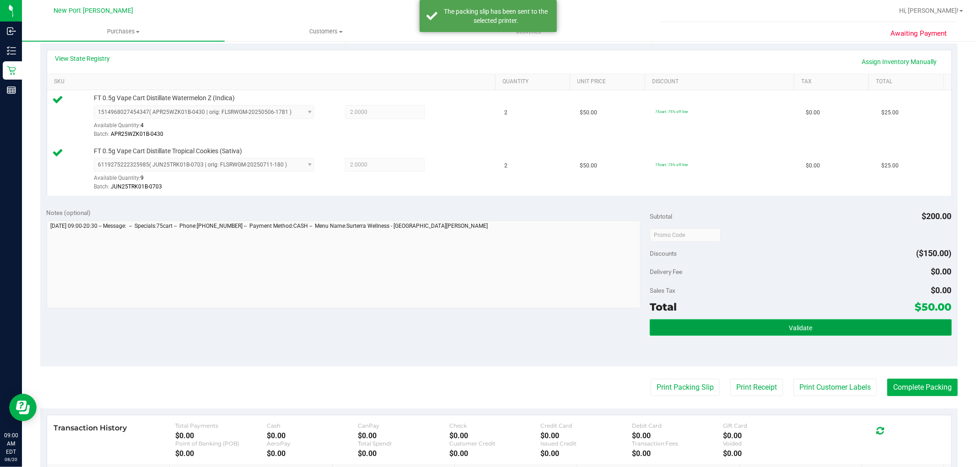
click at [793, 324] on span "Validate" at bounding box center [799, 327] width 23 height 7
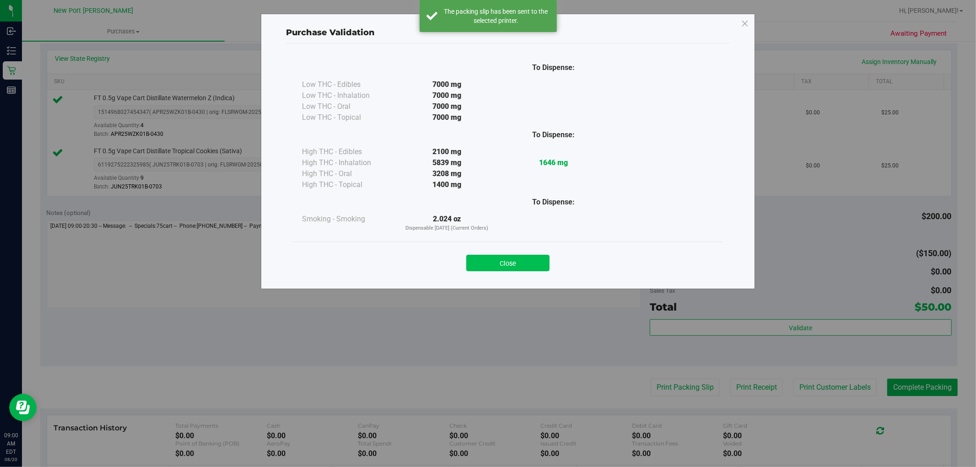
click at [522, 263] on button "Close" at bounding box center [507, 263] width 83 height 16
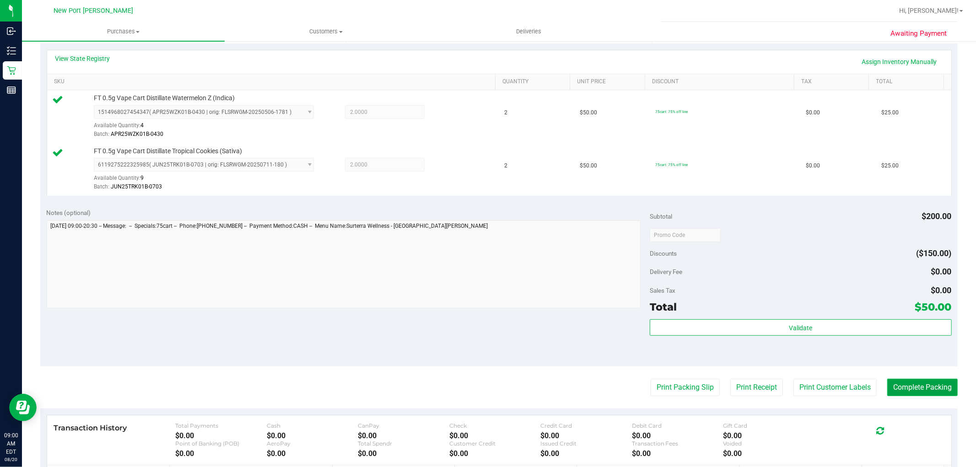
click at [922, 390] on button "Complete Packing" at bounding box center [922, 387] width 70 height 17
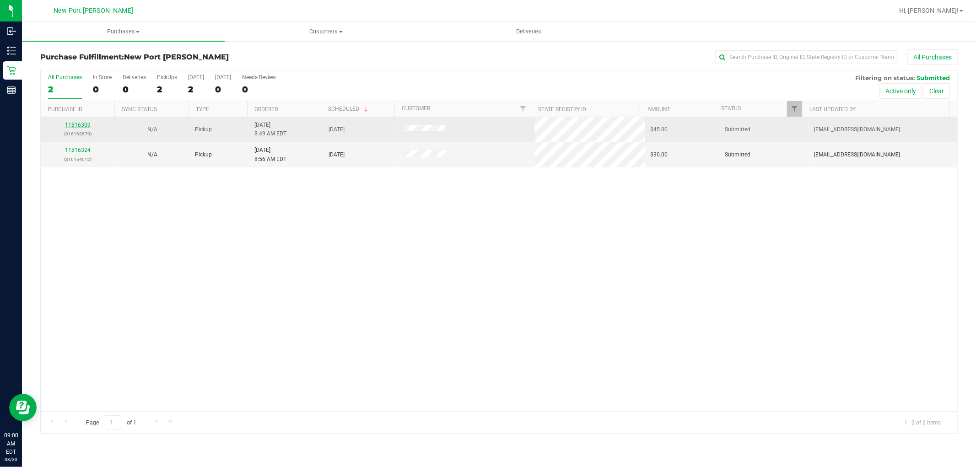
click at [79, 126] on link "11816309" at bounding box center [78, 125] width 26 height 6
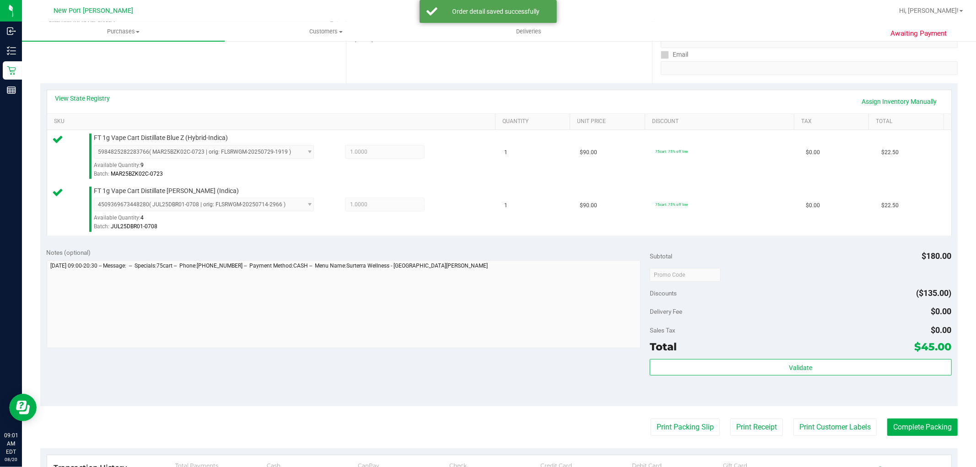
scroll to position [254, 0]
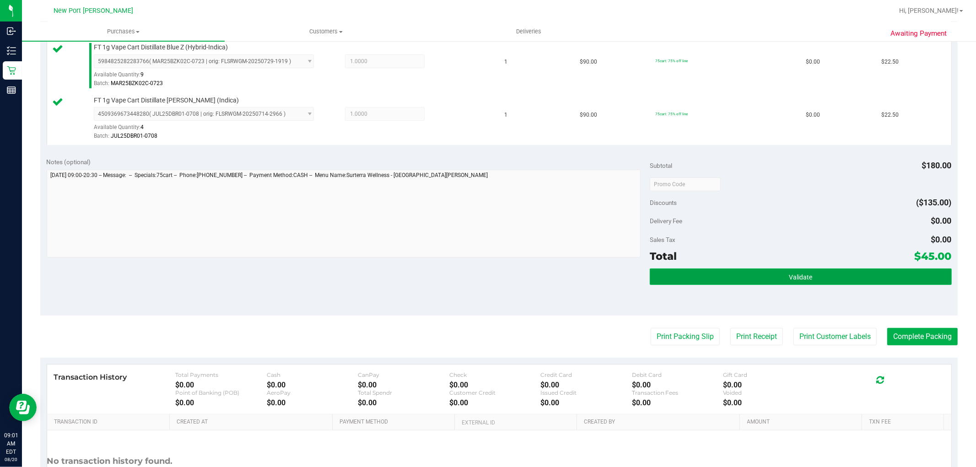
click at [788, 273] on span "Validate" at bounding box center [799, 276] width 23 height 7
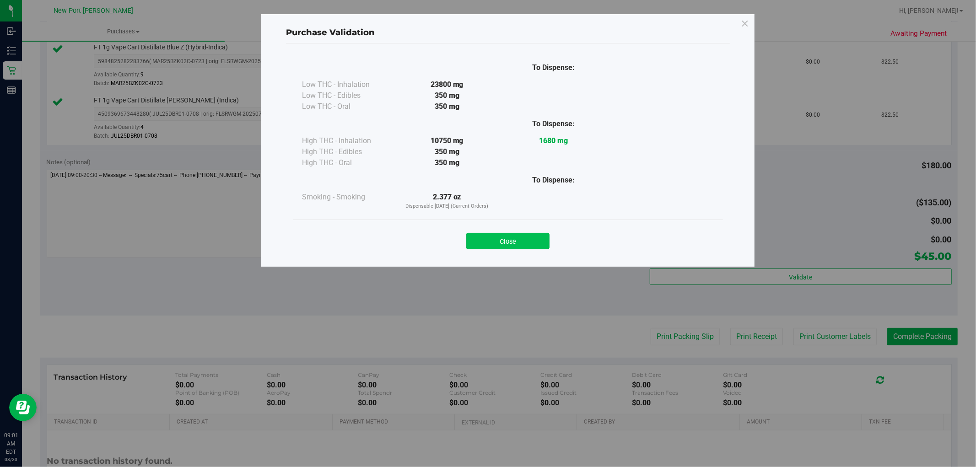
click at [511, 239] on button "Close" at bounding box center [507, 241] width 83 height 16
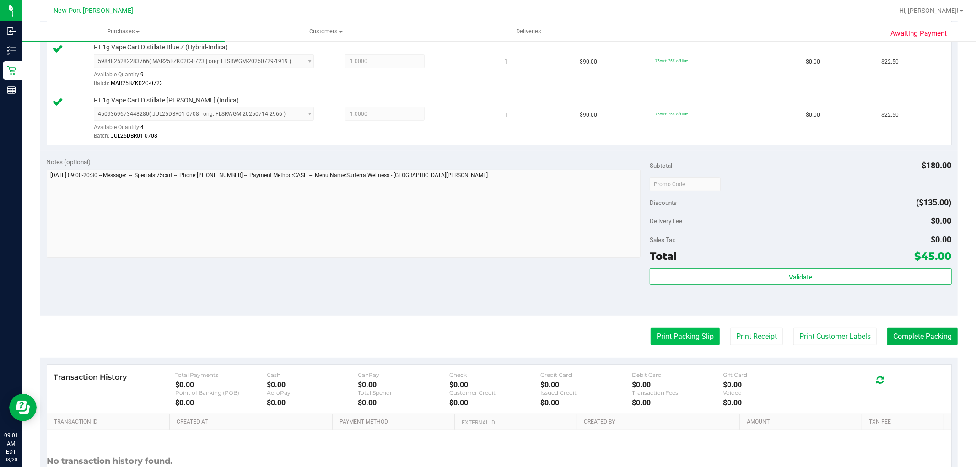
click at [677, 336] on button "Print Packing Slip" at bounding box center [684, 336] width 69 height 17
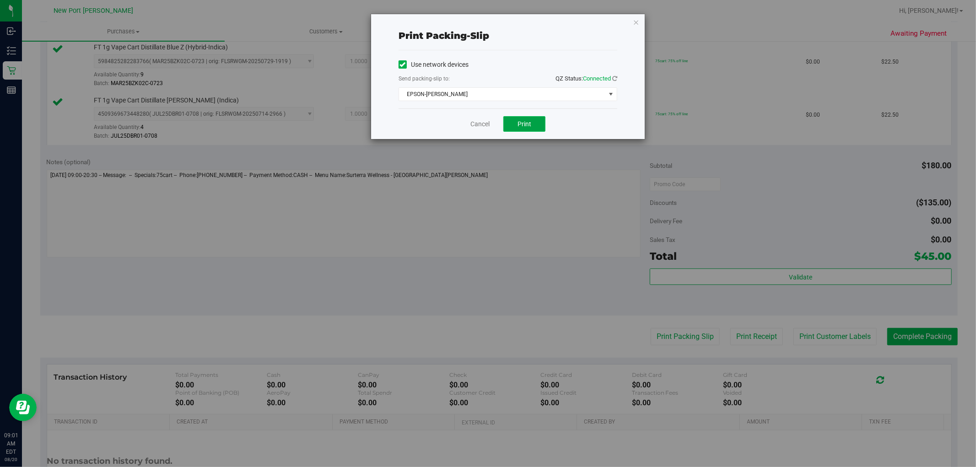
click at [529, 121] on span "Print" at bounding box center [524, 123] width 14 height 7
click at [482, 127] on link "Cancel" at bounding box center [479, 124] width 19 height 10
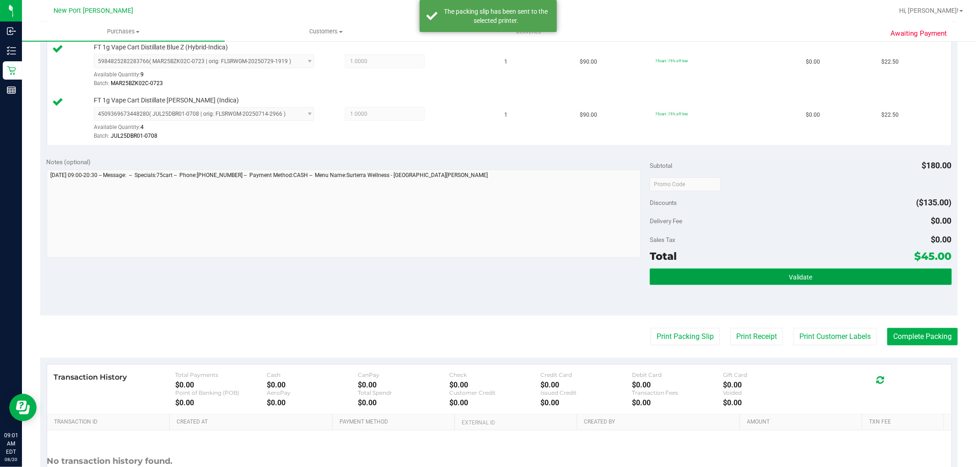
click at [748, 270] on button "Validate" at bounding box center [799, 276] width 301 height 16
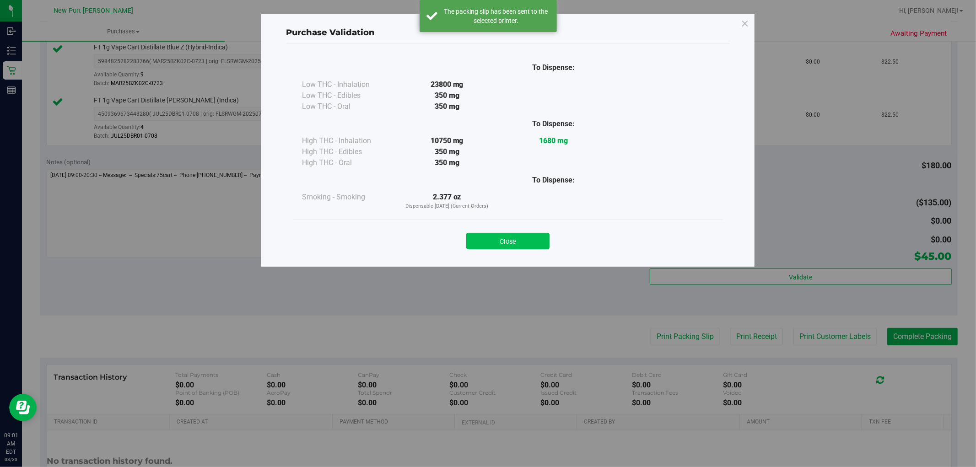
click at [522, 240] on button "Close" at bounding box center [507, 241] width 83 height 16
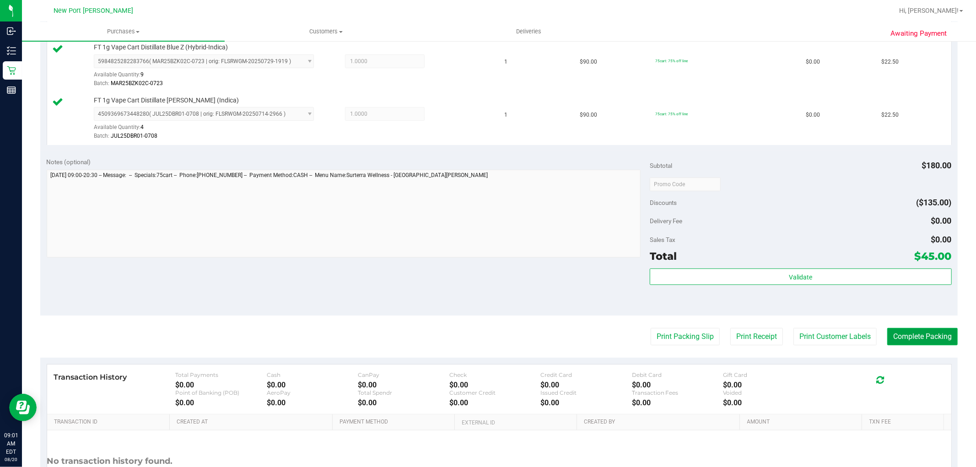
click at [915, 338] on button "Complete Packing" at bounding box center [922, 336] width 70 height 17
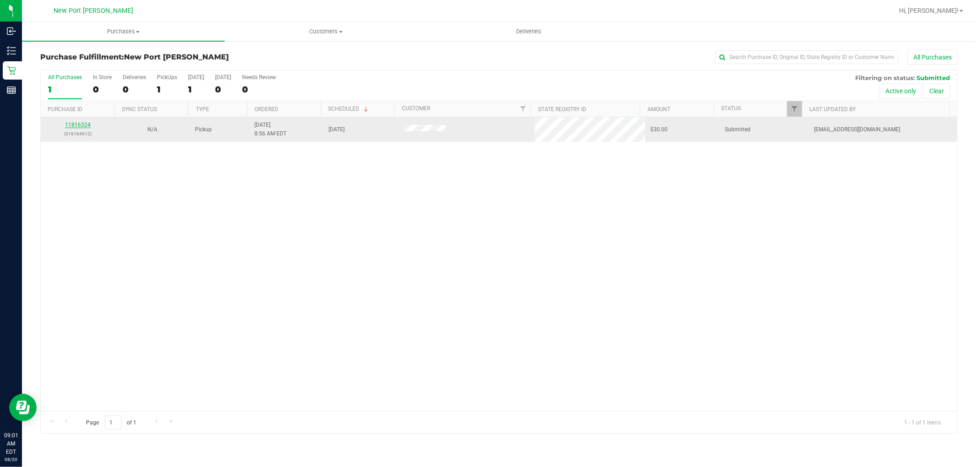
click at [83, 124] on link "11816324" at bounding box center [78, 125] width 26 height 6
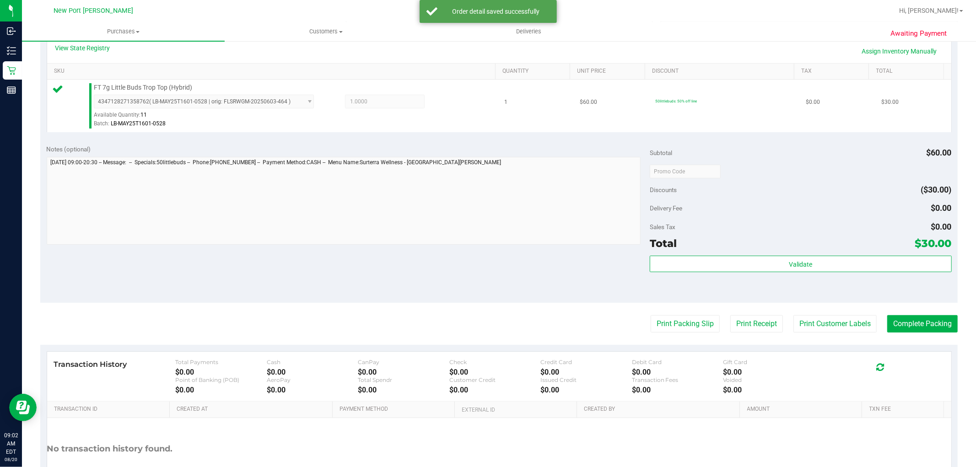
scroll to position [254, 0]
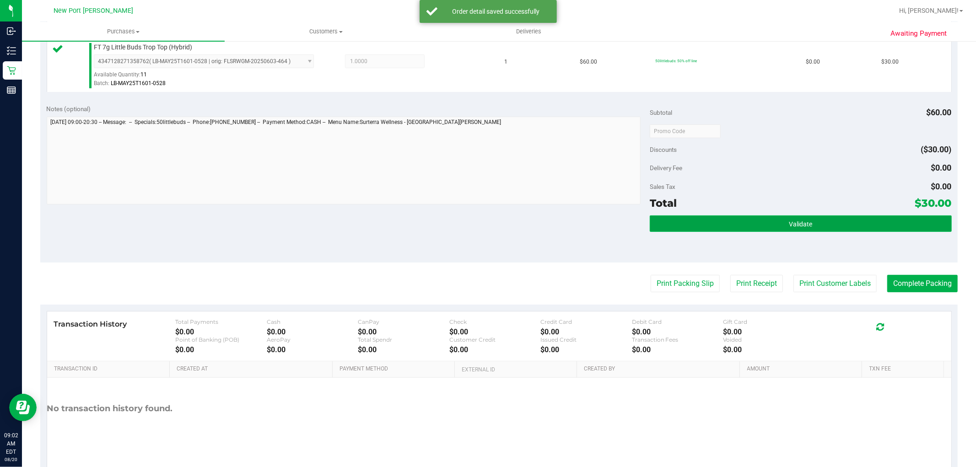
click at [779, 221] on button "Validate" at bounding box center [799, 223] width 301 height 16
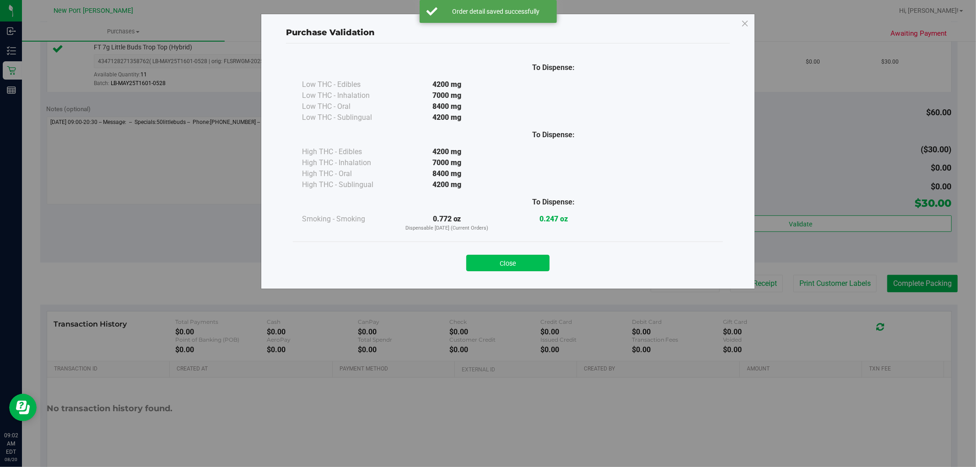
click at [532, 263] on button "Close" at bounding box center [507, 263] width 83 height 16
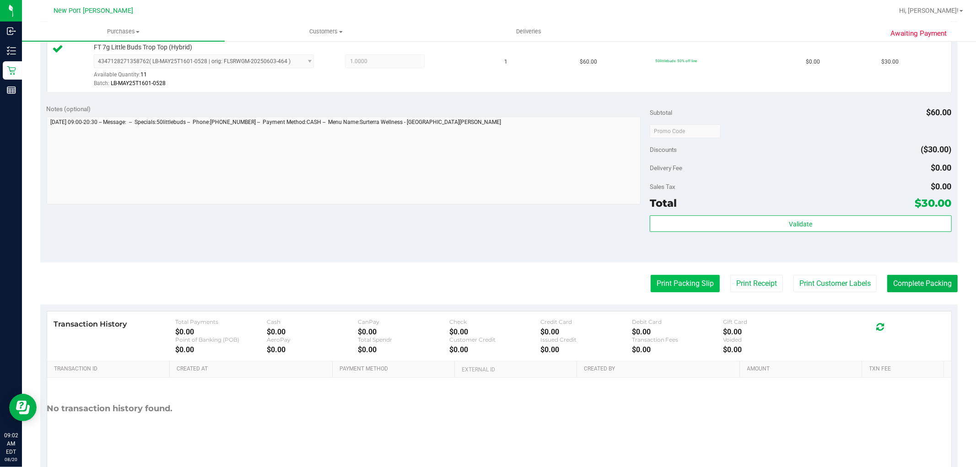
click at [686, 290] on button "Print Packing Slip" at bounding box center [684, 283] width 69 height 17
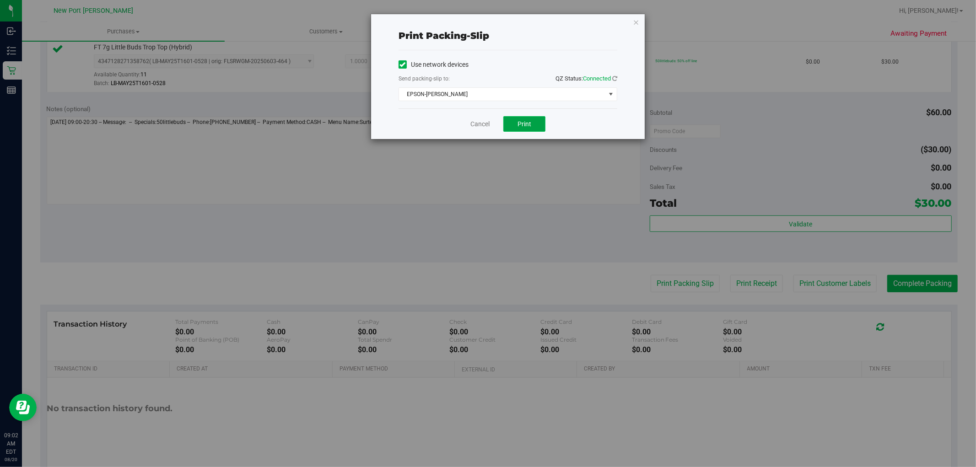
click at [538, 125] on button "Print" at bounding box center [524, 124] width 42 height 16
click at [478, 121] on link "Cancel" at bounding box center [479, 124] width 19 height 10
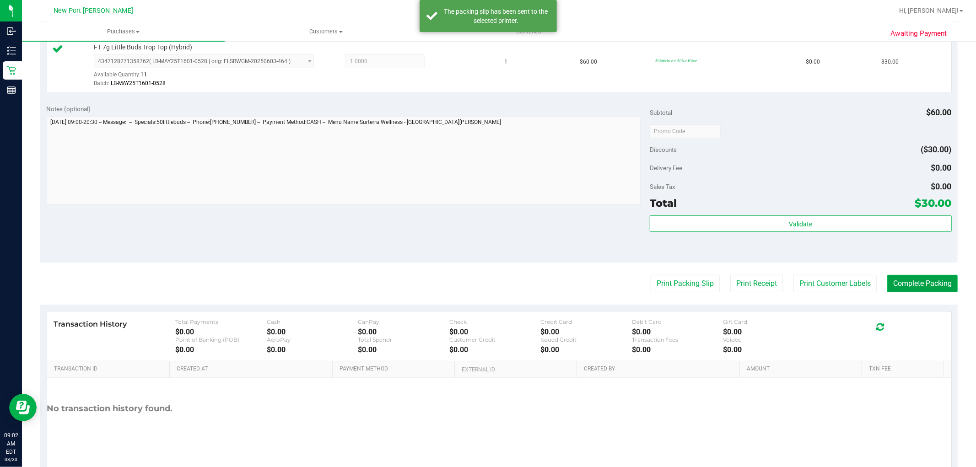
click at [919, 287] on button "Complete Packing" at bounding box center [922, 283] width 70 height 17
